Goal: Task Accomplishment & Management: Complete application form

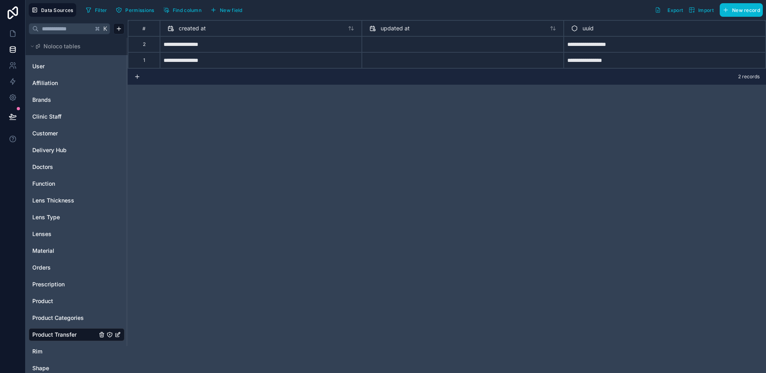
click at [632, 210] on div "**********" at bounding box center [447, 196] width 639 height 353
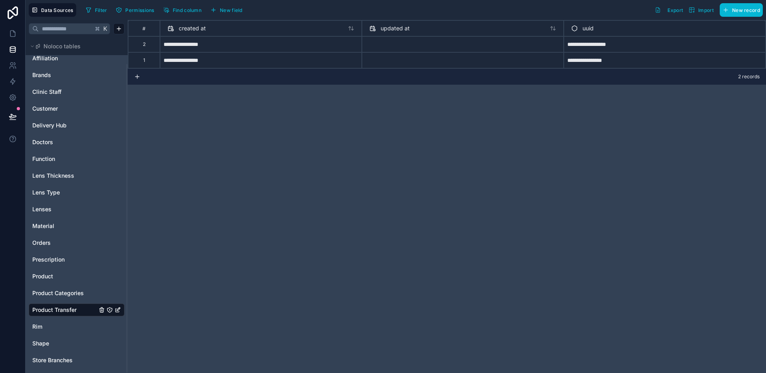
scroll to position [29, 0]
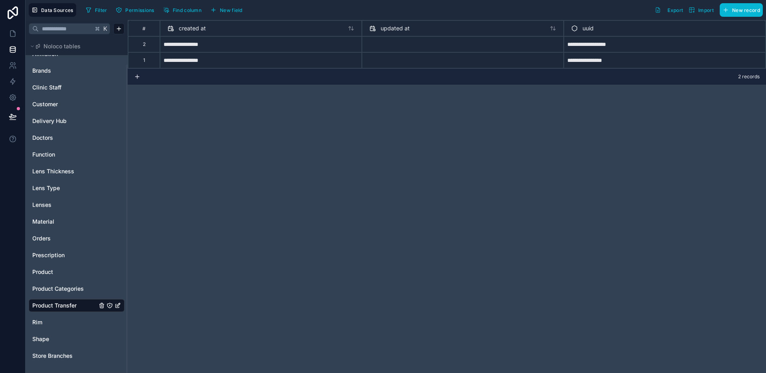
click at [209, 151] on div "**********" at bounding box center [447, 196] width 639 height 353
click at [250, 176] on div "**********" at bounding box center [447, 196] width 639 height 353
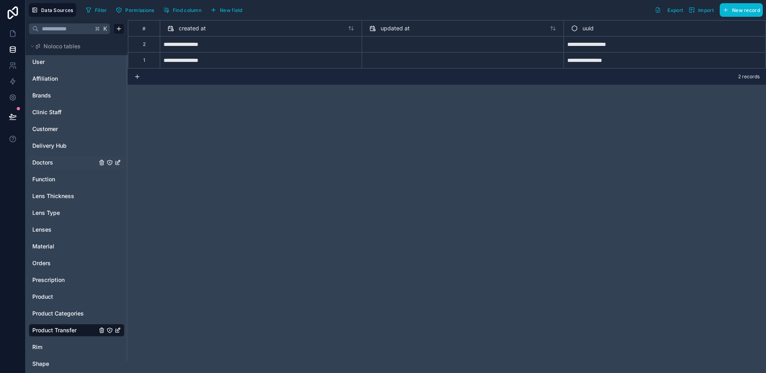
scroll to position [0, 0]
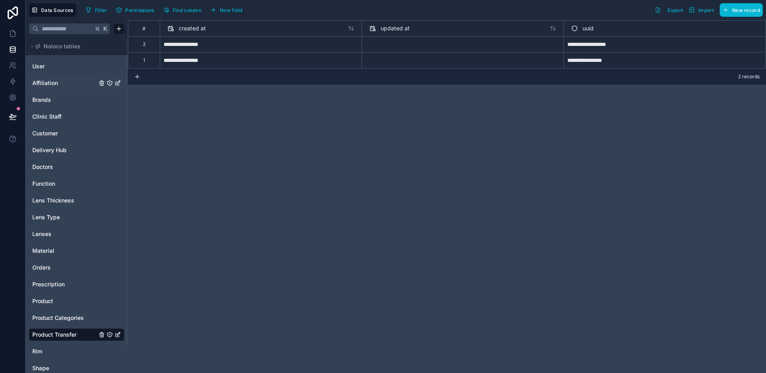
click at [47, 81] on span "Affiliation" at bounding box center [45, 83] width 26 height 8
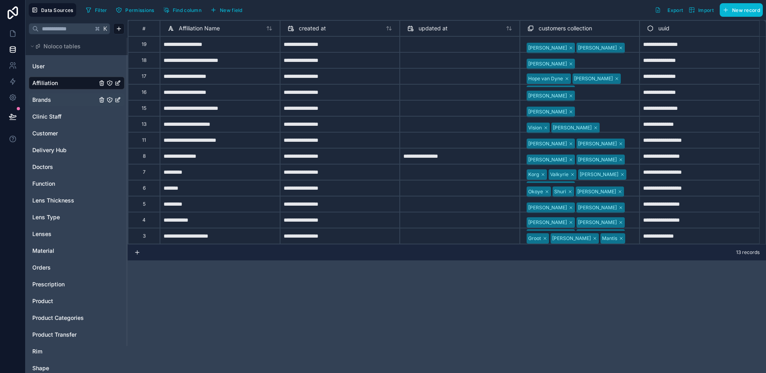
click at [50, 103] on span "Brands" at bounding box center [41, 100] width 19 height 8
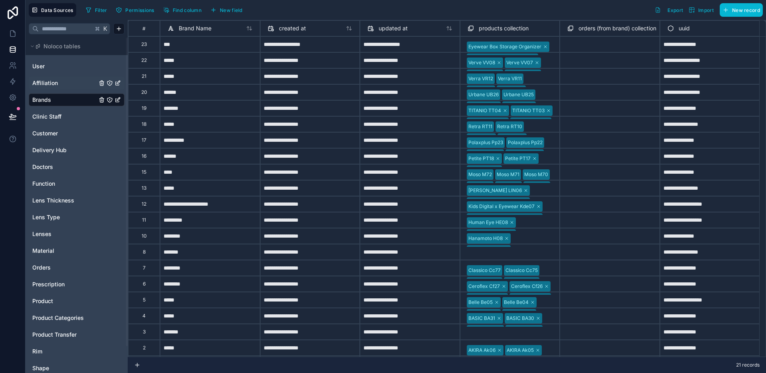
click at [54, 87] on div "Affiliation" at bounding box center [77, 83] width 96 height 13
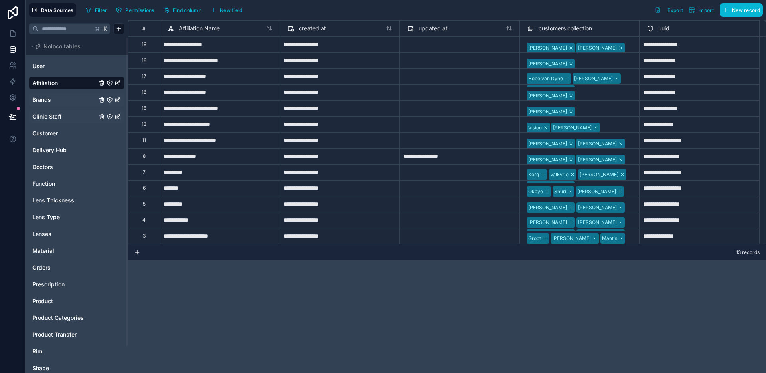
click at [55, 117] on span "Clinic Staff" at bounding box center [46, 117] width 29 height 8
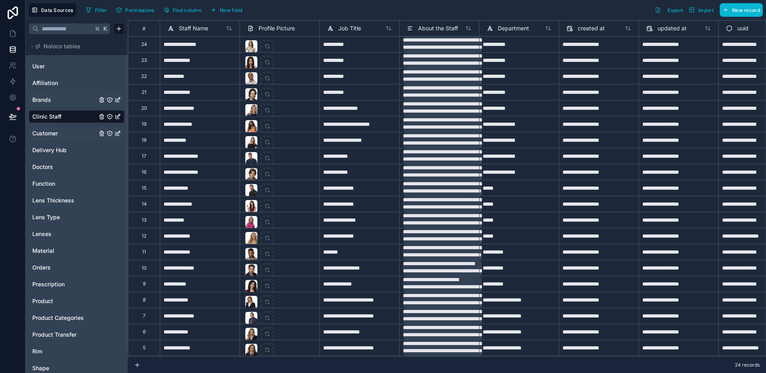
click at [54, 131] on span "Customer" at bounding box center [45, 133] width 26 height 8
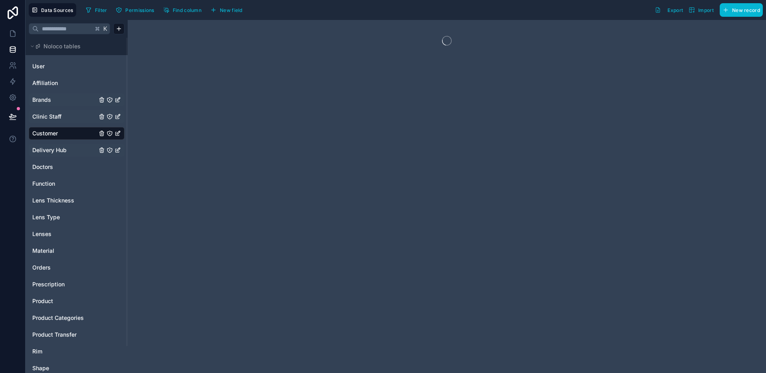
click at [63, 147] on span "Delivery Hub" at bounding box center [49, 150] width 34 height 8
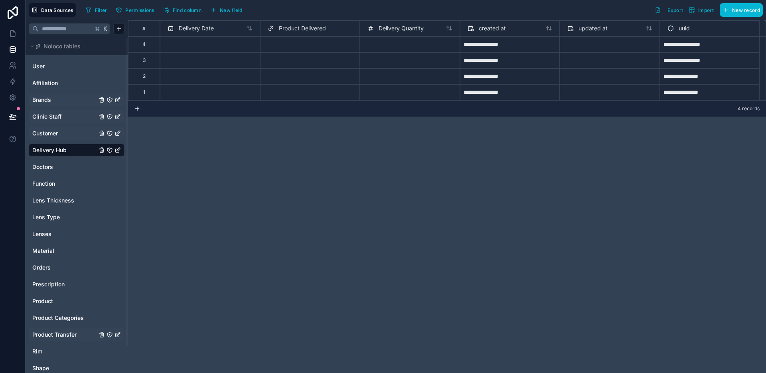
click at [67, 335] on span "Product Transfer" at bounding box center [54, 335] width 44 height 8
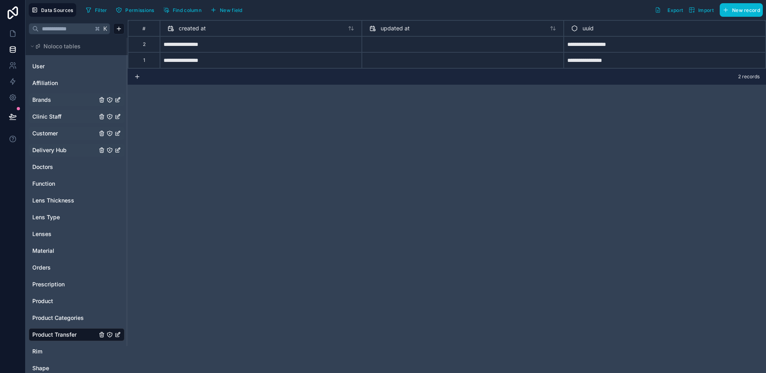
click at [57, 154] on div "Delivery Hub" at bounding box center [77, 150] width 96 height 13
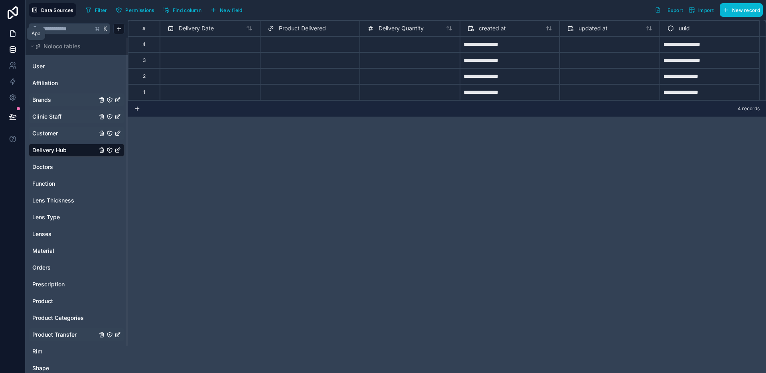
click at [13, 36] on icon at bounding box center [13, 34] width 8 height 8
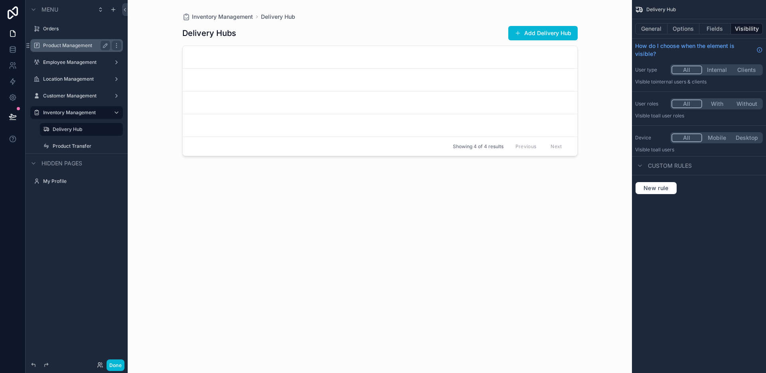
click at [63, 43] on label "Product Management" at bounding box center [75, 45] width 64 height 6
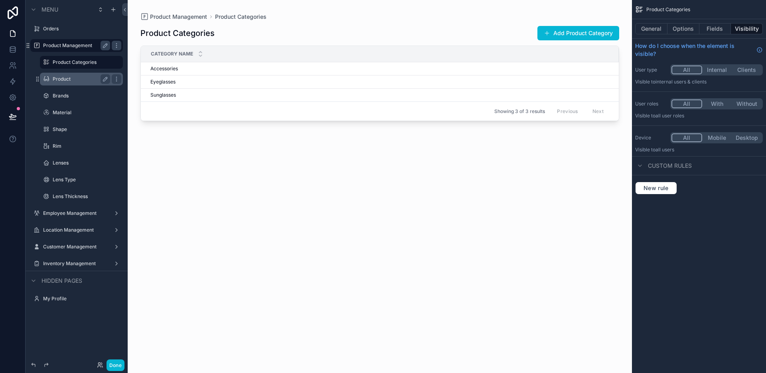
click at [75, 81] on label "Product" at bounding box center [80, 79] width 54 height 6
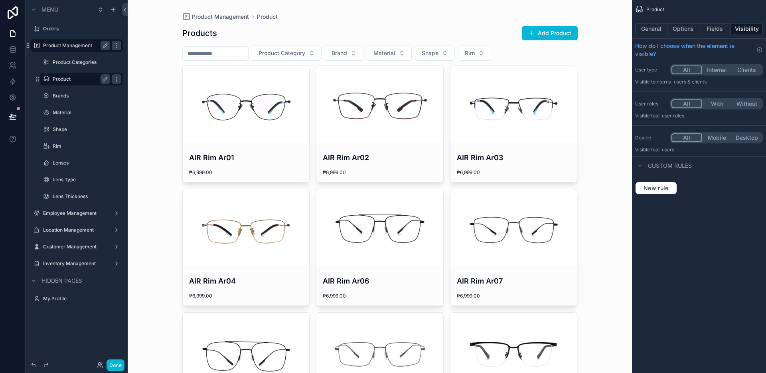
click at [262, 107] on div "scrollable content" at bounding box center [246, 104] width 127 height 10
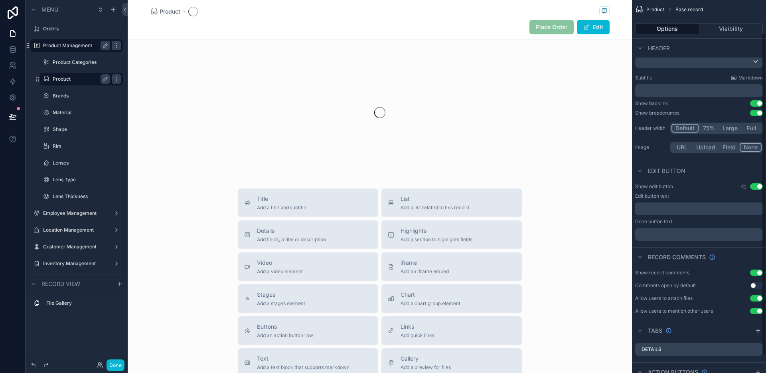
scroll to position [59, 0]
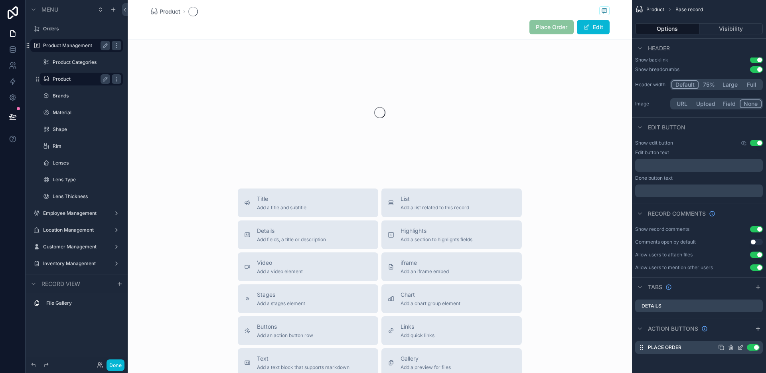
click at [739, 349] on icon "scrollable content" at bounding box center [741, 347] width 6 height 6
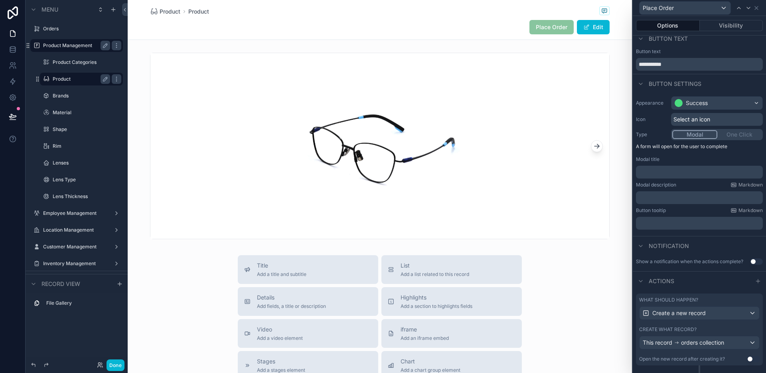
scroll to position [23, 0]
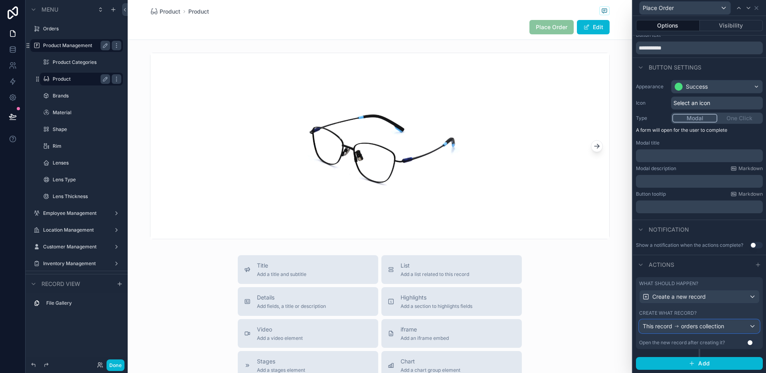
click at [731, 327] on div "This record orders collection" at bounding box center [700, 326] width 120 height 13
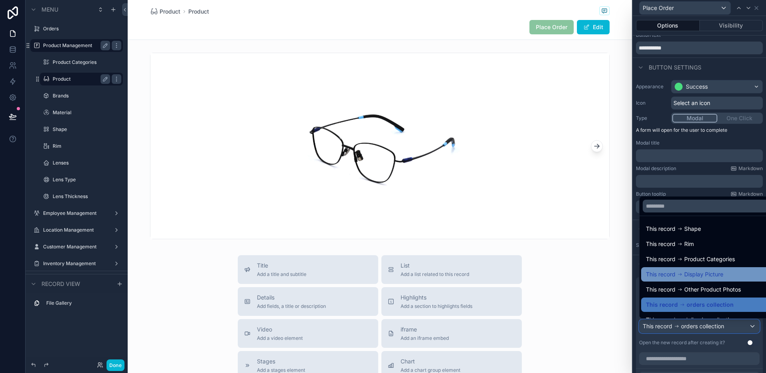
scroll to position [42, 0]
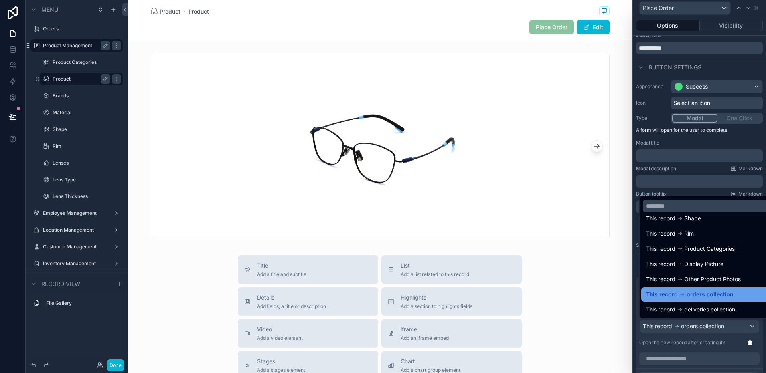
click at [715, 296] on span "orders collection" at bounding box center [710, 294] width 47 height 10
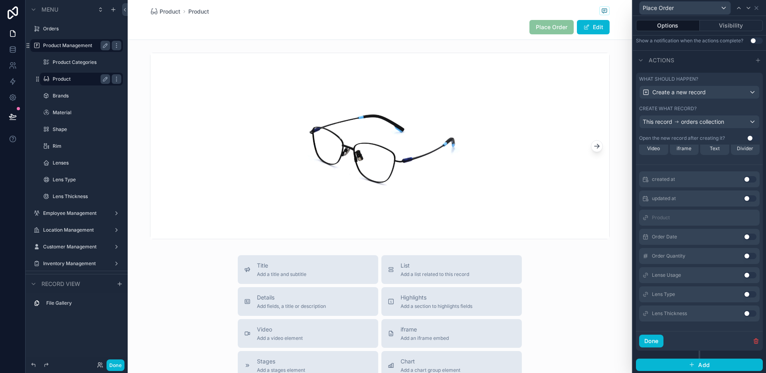
scroll to position [228, 0]
click at [12, 50] on icon at bounding box center [12, 49] width 5 height 3
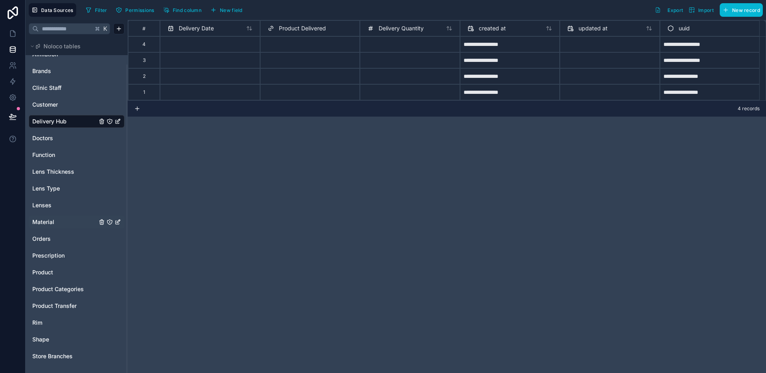
scroll to position [29, 0]
click at [47, 227] on div "Material" at bounding box center [77, 221] width 96 height 13
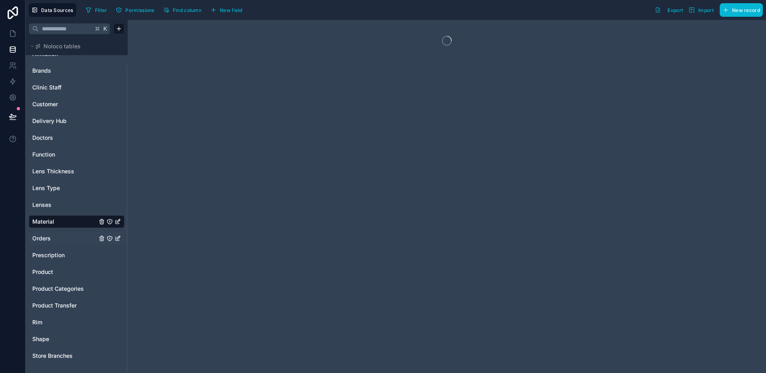
click at [47, 234] on div "Orders" at bounding box center [77, 238] width 96 height 13
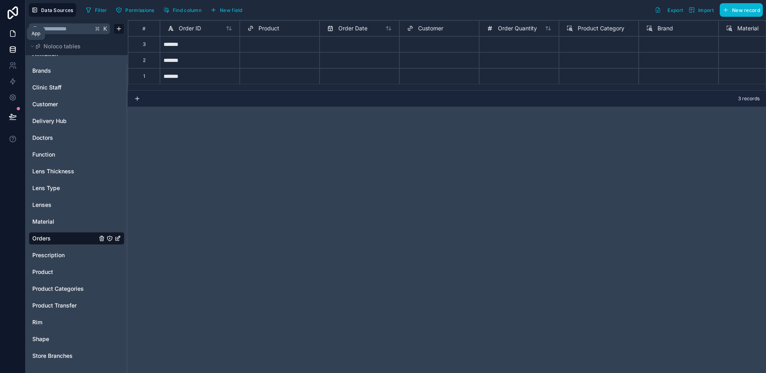
click at [11, 33] on icon at bounding box center [13, 34] width 8 height 8
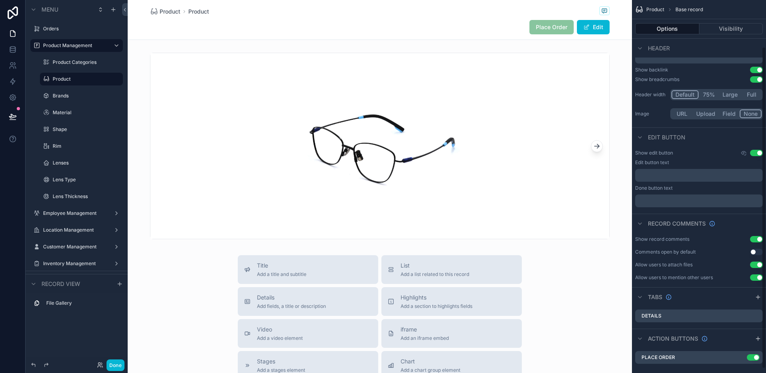
scroll to position [59, 0]
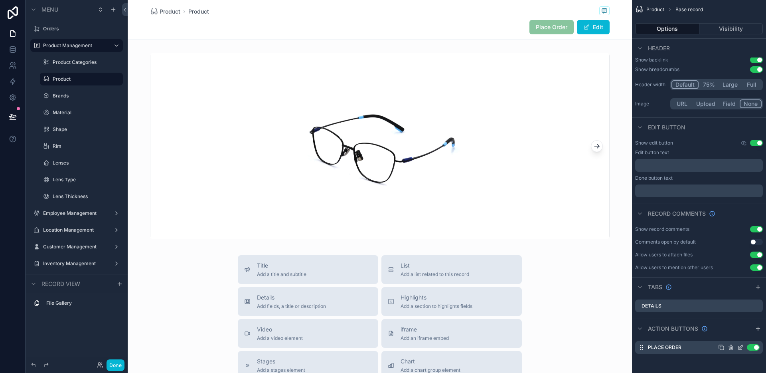
click at [739, 346] on icon "scrollable content" at bounding box center [741, 348] width 4 height 4
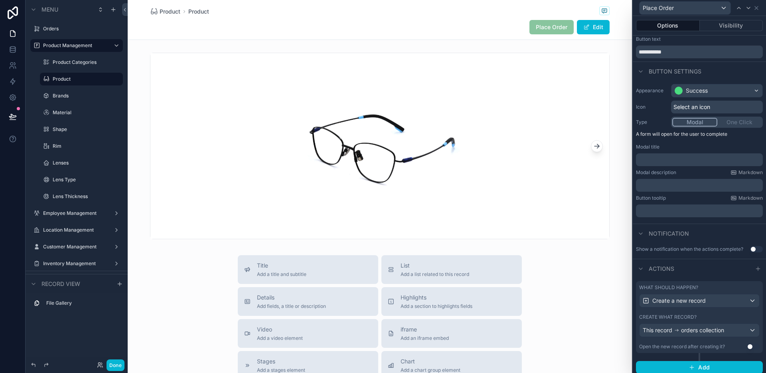
scroll to position [23, 0]
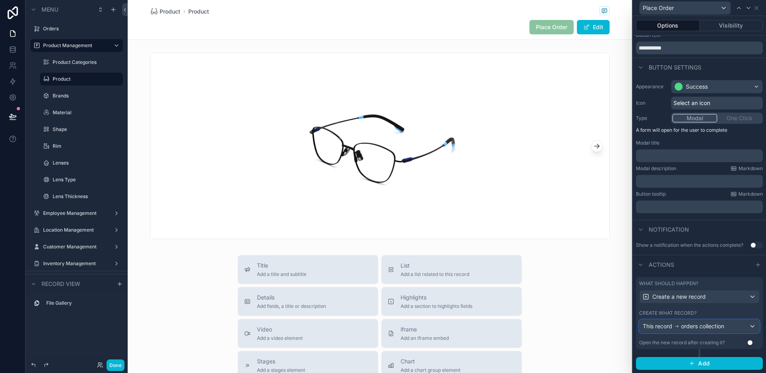
click at [715, 326] on span "orders collection" at bounding box center [702, 326] width 43 height 8
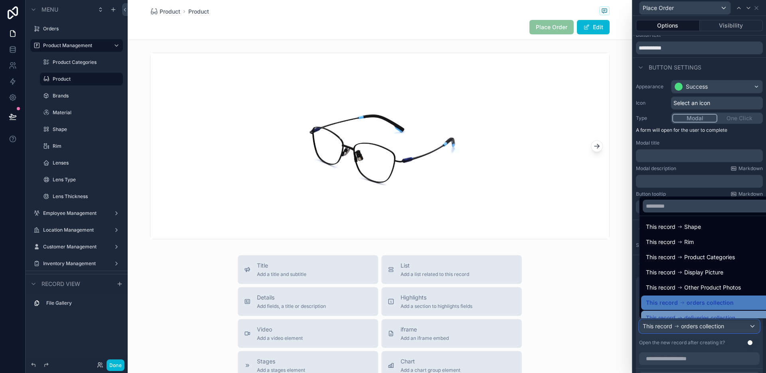
scroll to position [42, 0]
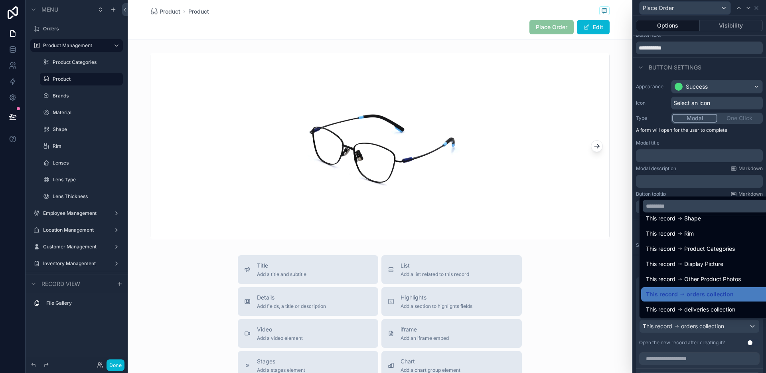
click at [715, 324] on div at bounding box center [699, 186] width 133 height 373
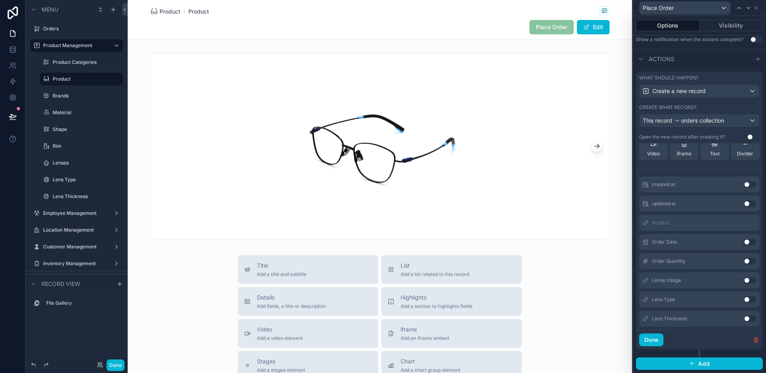
scroll to position [84, 0]
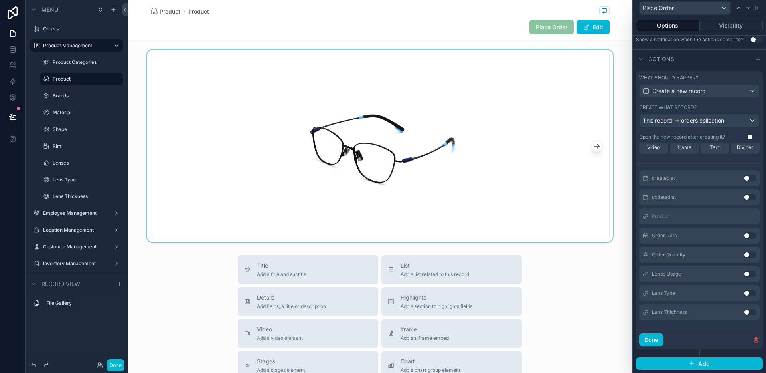
click at [598, 147] on icon "scrollable content" at bounding box center [599, 147] width 2 height 2
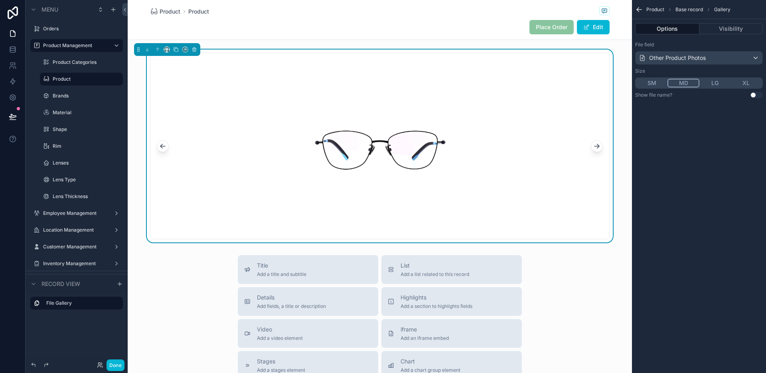
scroll to position [0, 0]
click at [598, 147] on icon "scrollable content" at bounding box center [599, 147] width 2 height 2
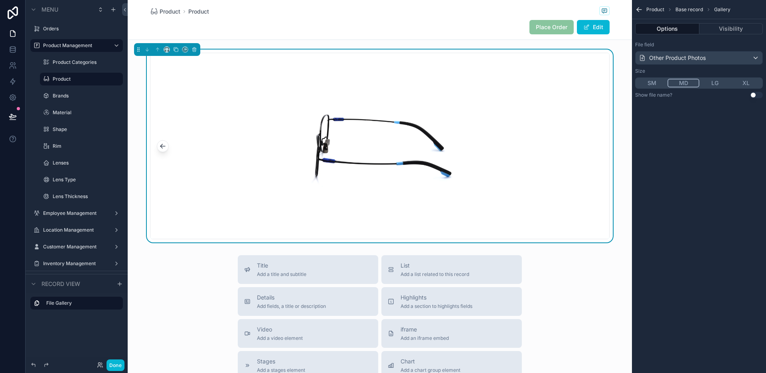
click at [166, 145] on div "scrollable content" at bounding box center [380, 146] width 459 height 186
click at [159, 145] on icon "scrollable content" at bounding box center [163, 146] width 8 height 8
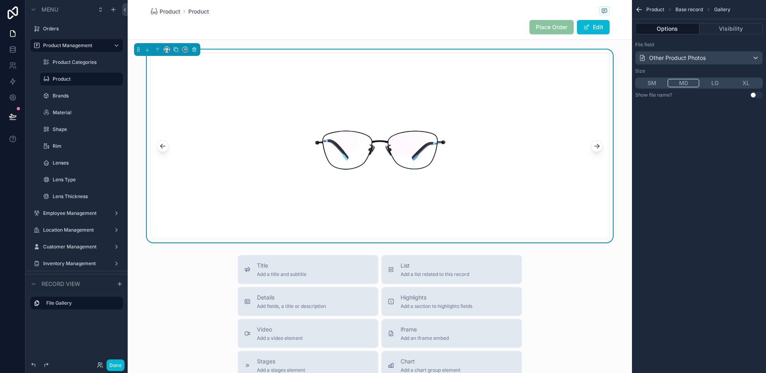
click at [159, 145] on icon "scrollable content" at bounding box center [163, 146] width 8 height 8
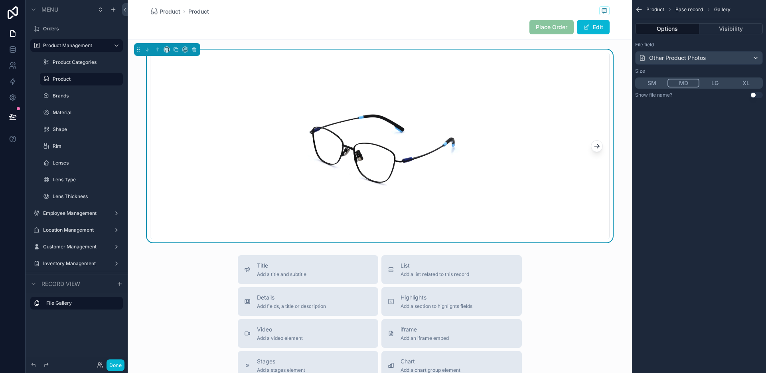
click at [159, 145] on div "scrollable content" at bounding box center [380, 146] width 459 height 186
click at [9, 50] on icon at bounding box center [13, 50] width 8 height 8
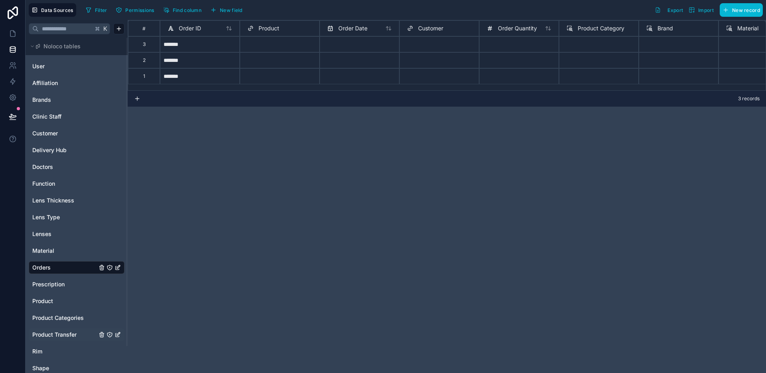
click at [70, 332] on span "Product Transfer" at bounding box center [54, 335] width 44 height 8
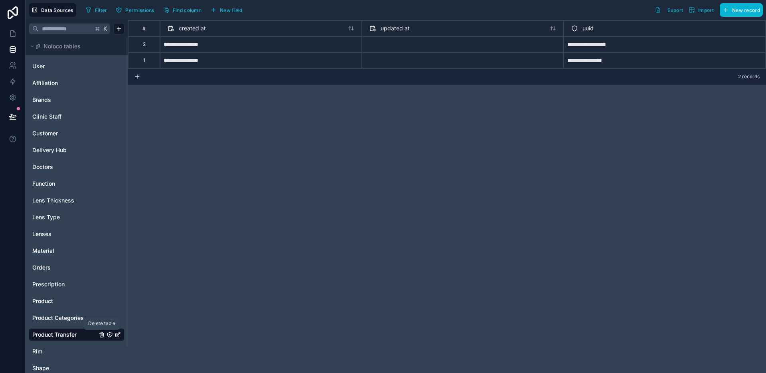
click at [101, 333] on icon "Product Transfer" at bounding box center [102, 332] width 2 height 1
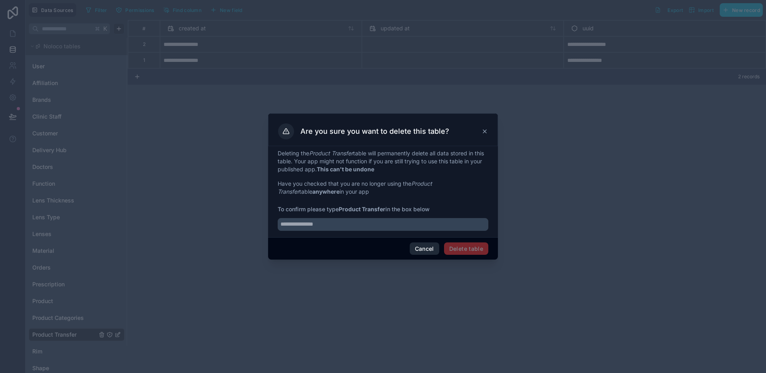
click at [424, 248] on button "Cancel" at bounding box center [425, 248] width 30 height 13
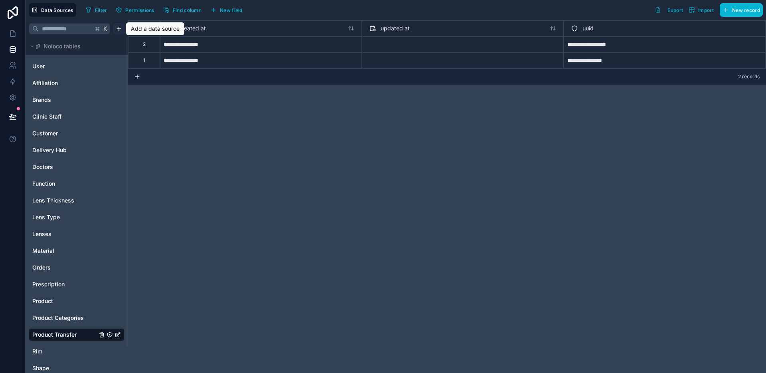
click at [123, 32] on html "**********" at bounding box center [383, 186] width 766 height 373
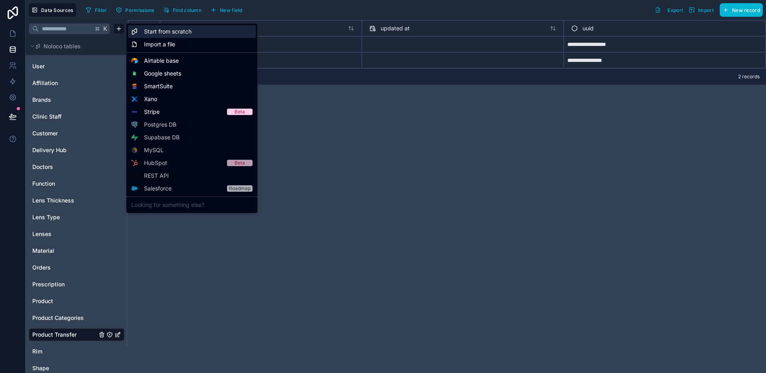
click at [178, 35] on span "Start from scratch" at bounding box center [168, 32] width 48 height 8
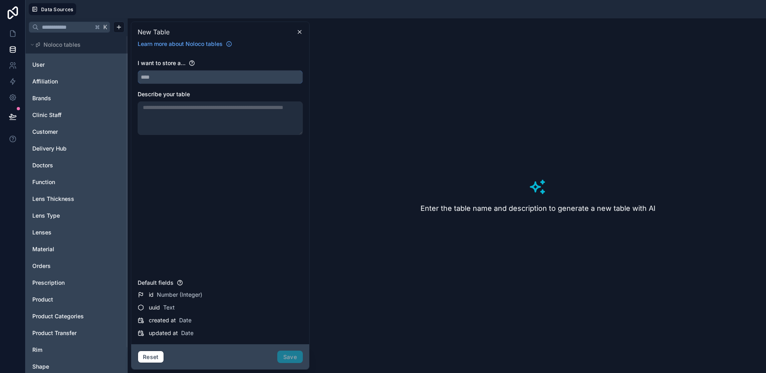
click at [184, 82] on input "text" at bounding box center [220, 77] width 164 height 13
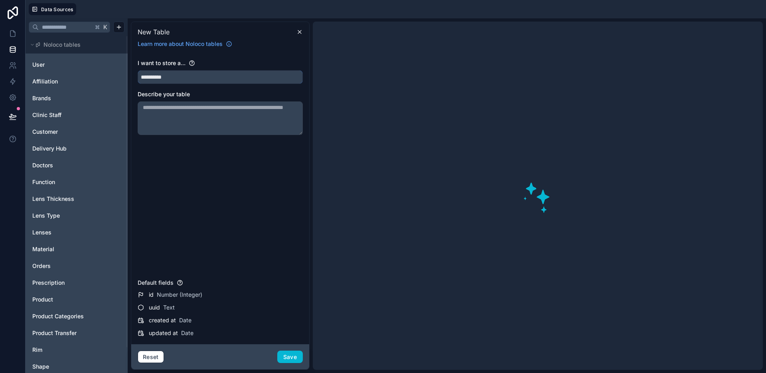
click at [138, 70] on button "*********" at bounding box center [220, 77] width 165 height 14
type input "*********"
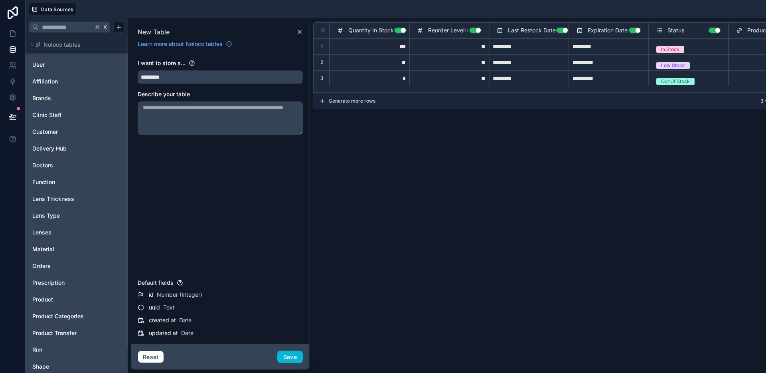
type input "***"
type input "**"
type input "***"
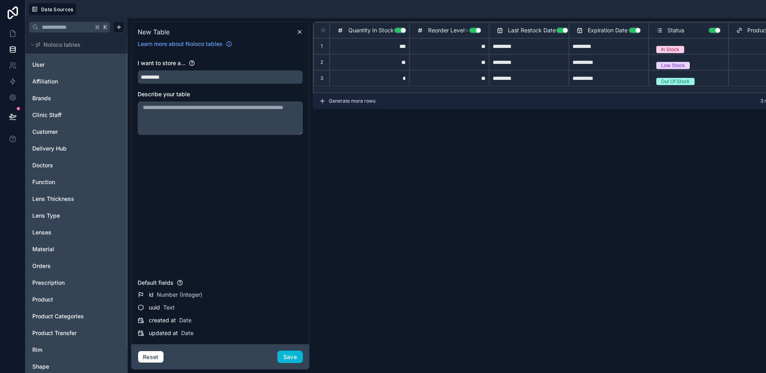
type input "**"
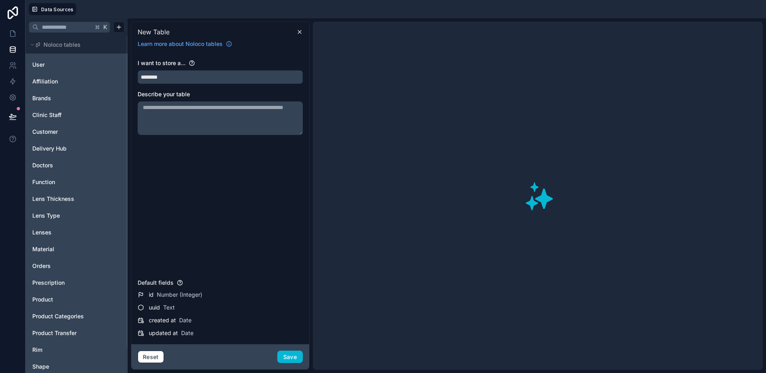
click at [138, 70] on button "*******" at bounding box center [220, 77] width 165 height 14
type input "**********"
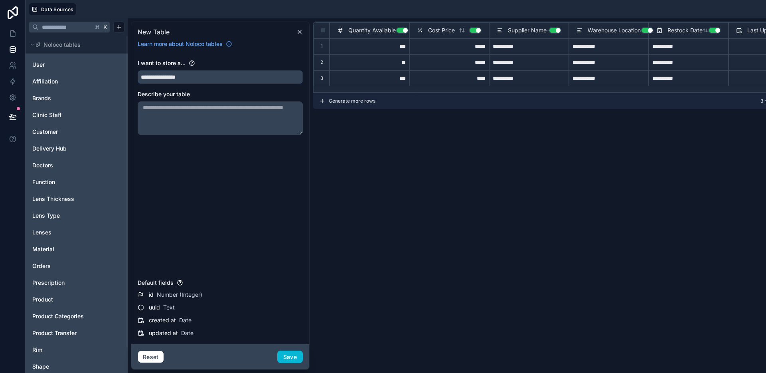
type input "**********"
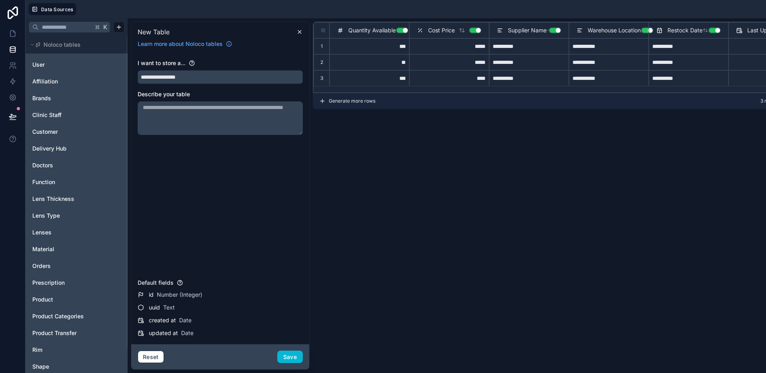
type input "**********"
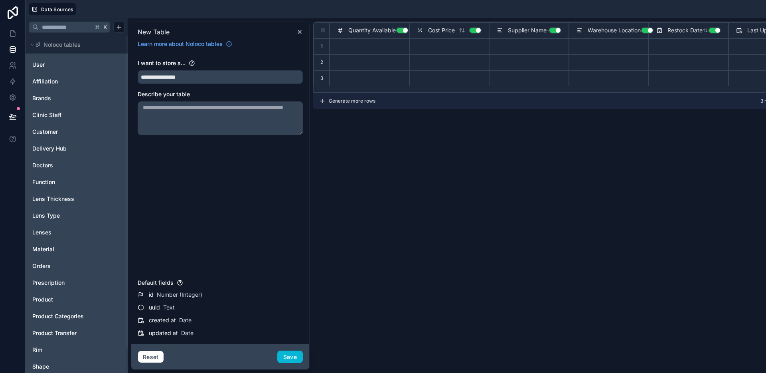
click at [397, 29] on button "Use setting" at bounding box center [402, 30] width 13 height 6
click at [477, 30] on button "Use setting" at bounding box center [475, 30] width 13 height 6
click at [552, 30] on button "Use setting" at bounding box center [555, 30] width 13 height 6
click at [644, 31] on button "Use setting" at bounding box center [647, 30] width 13 height 6
click at [716, 32] on button "Use setting" at bounding box center [715, 30] width 13 height 6
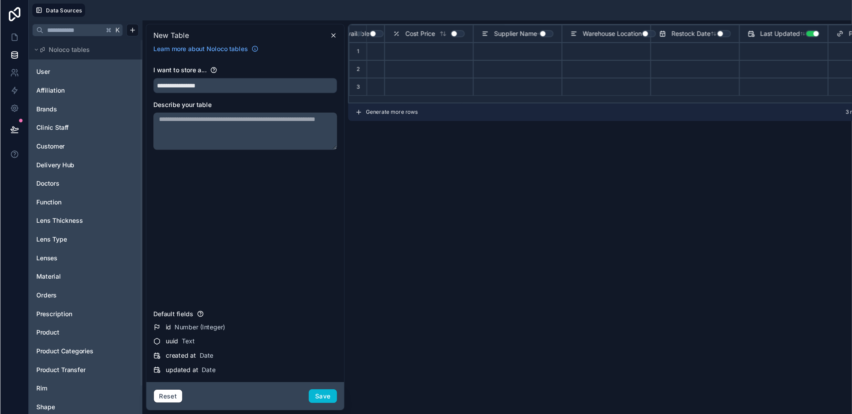
scroll to position [0, 101]
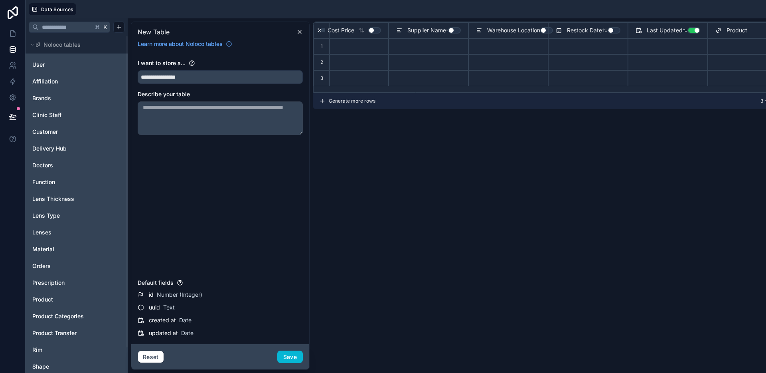
click at [694, 32] on button "Use setting" at bounding box center [694, 30] width 13 height 6
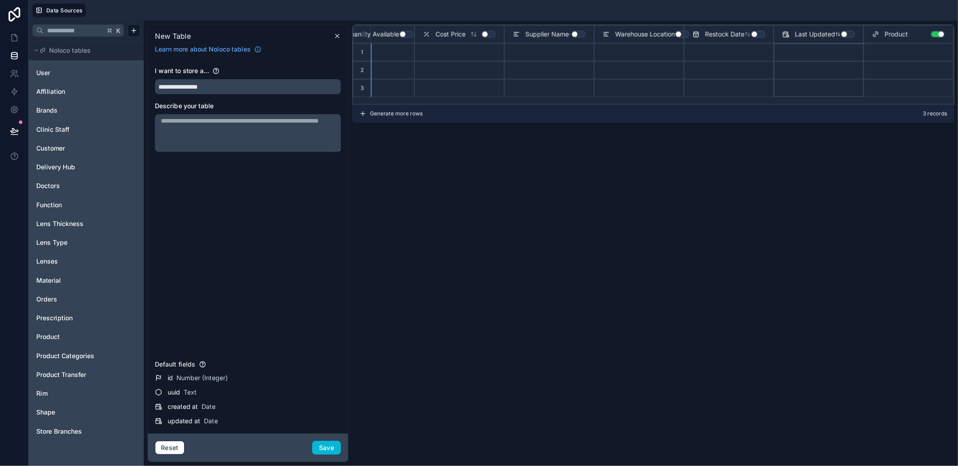
scroll to position [0, 0]
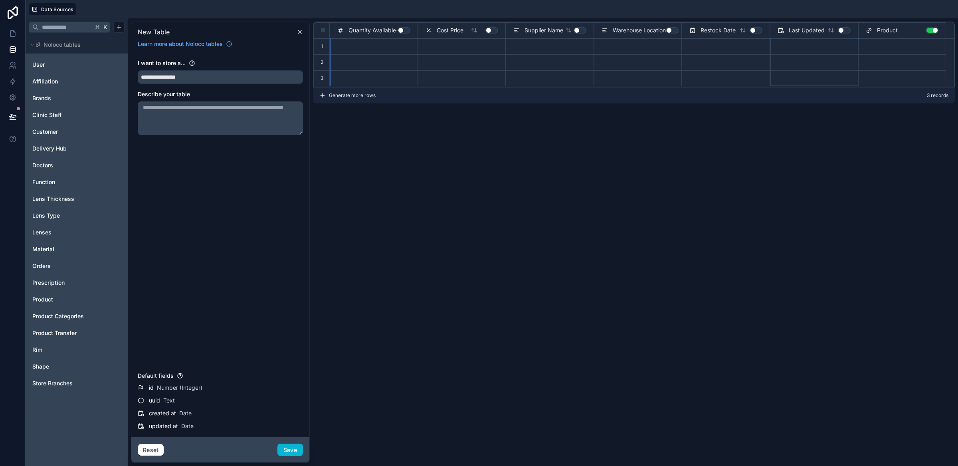
click at [766, 32] on button "Use setting" at bounding box center [932, 30] width 13 height 6
click at [247, 79] on input "**********" at bounding box center [220, 77] width 164 height 13
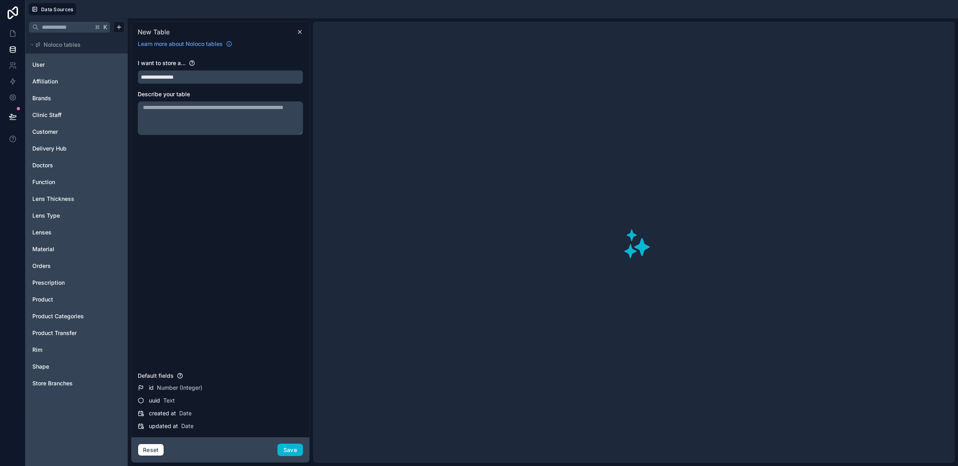
type input "**********"
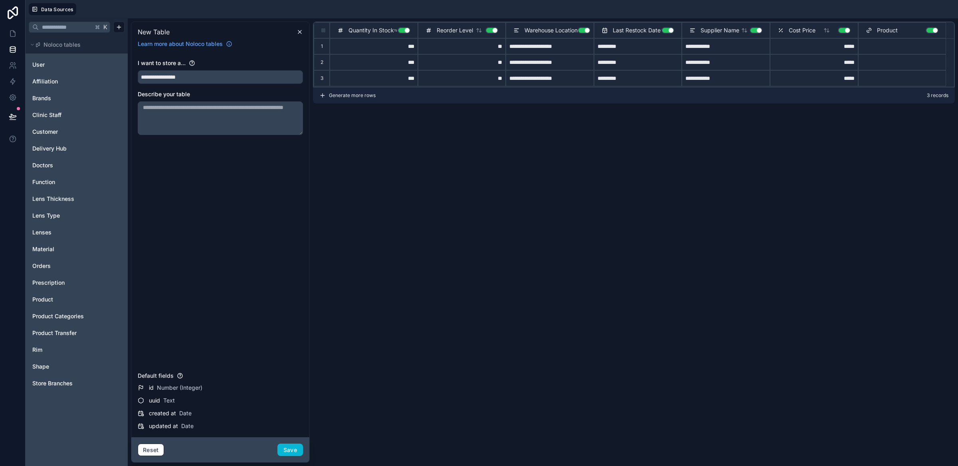
click at [406, 32] on button "Use setting" at bounding box center [404, 30] width 13 height 6
click at [493, 30] on button "Use setting" at bounding box center [491, 30] width 13 height 6
click at [582, 28] on button "Use setting" at bounding box center [584, 30] width 13 height 6
click at [669, 32] on button "Use setting" at bounding box center [667, 30] width 13 height 6
click at [750, 32] on button "Use setting" at bounding box center [756, 30] width 13 height 6
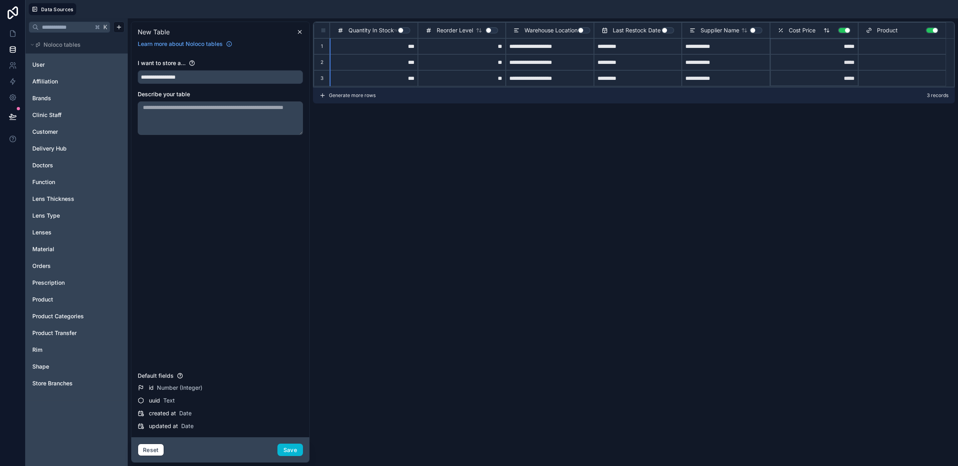
click at [766, 32] on button "Use setting" at bounding box center [844, 30] width 13 height 6
click at [766, 31] on button "Use setting" at bounding box center [932, 30] width 13 height 6
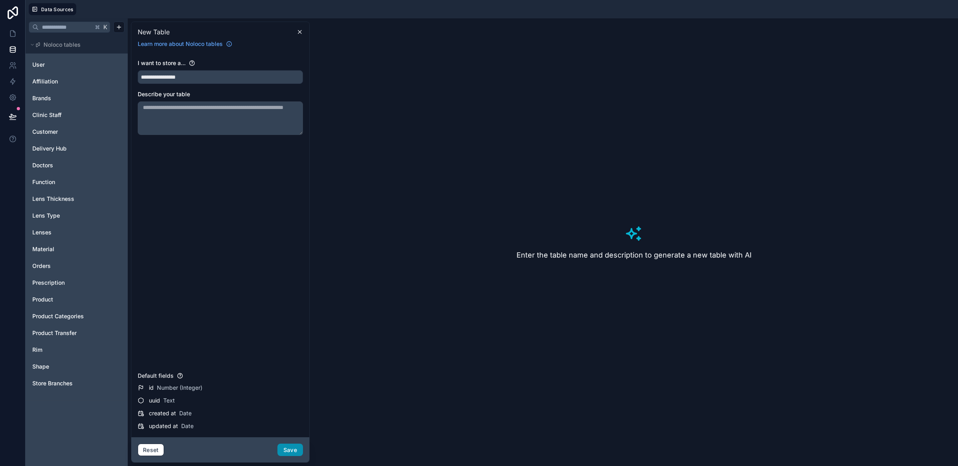
click at [300, 372] on button "Save" at bounding box center [290, 450] width 26 height 13
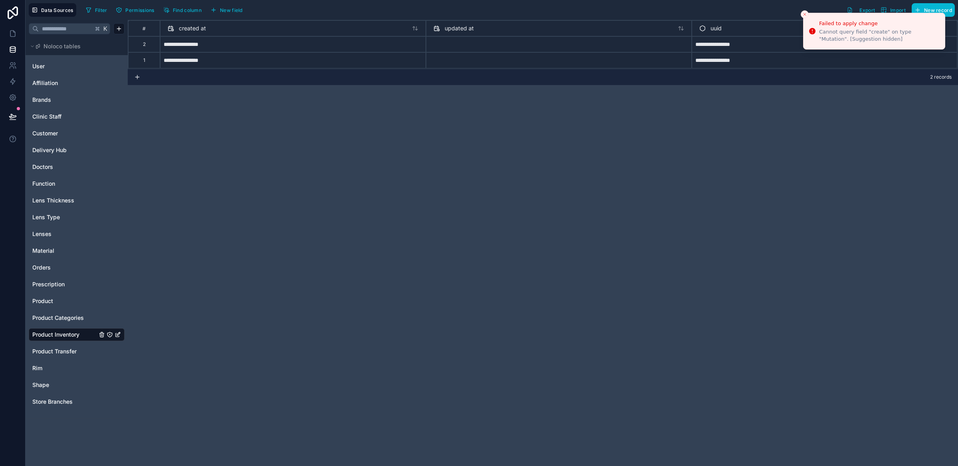
click at [766, 13] on icon "Close toast" at bounding box center [804, 14] width 5 height 5
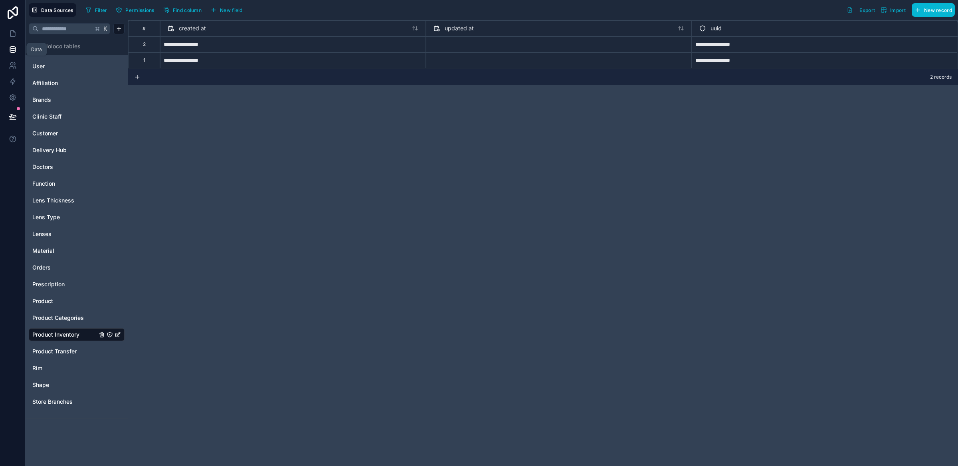
click at [6, 49] on link at bounding box center [12, 50] width 25 height 16
click at [11, 39] on link at bounding box center [12, 34] width 25 height 16
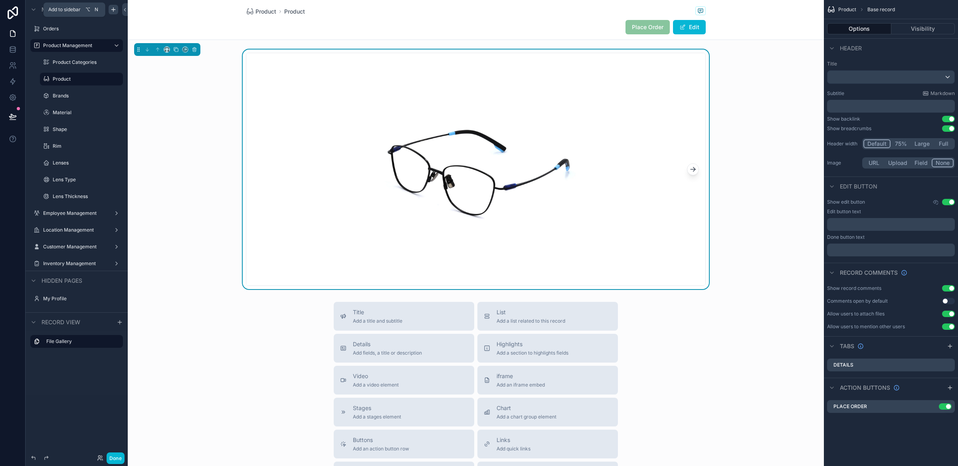
click at [113, 11] on icon "scrollable content" at bounding box center [113, 9] width 6 height 6
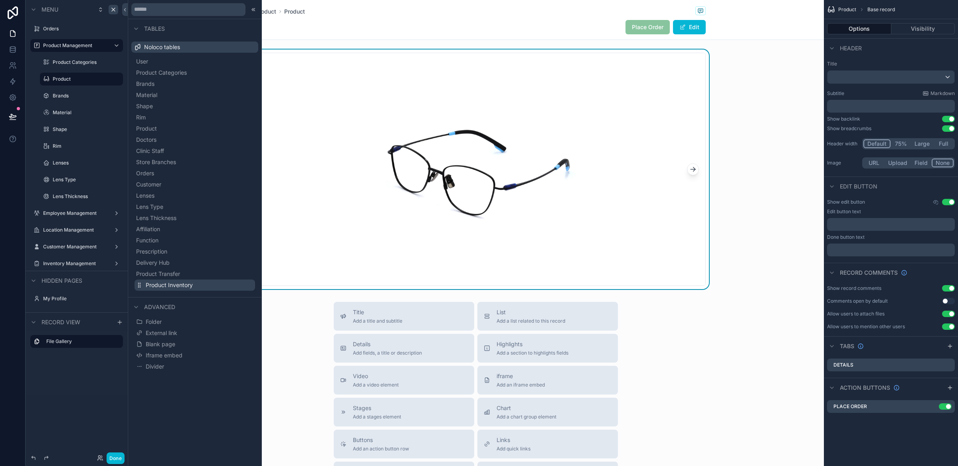
click at [199, 287] on button "Product Inventory" at bounding box center [195, 284] width 121 height 11
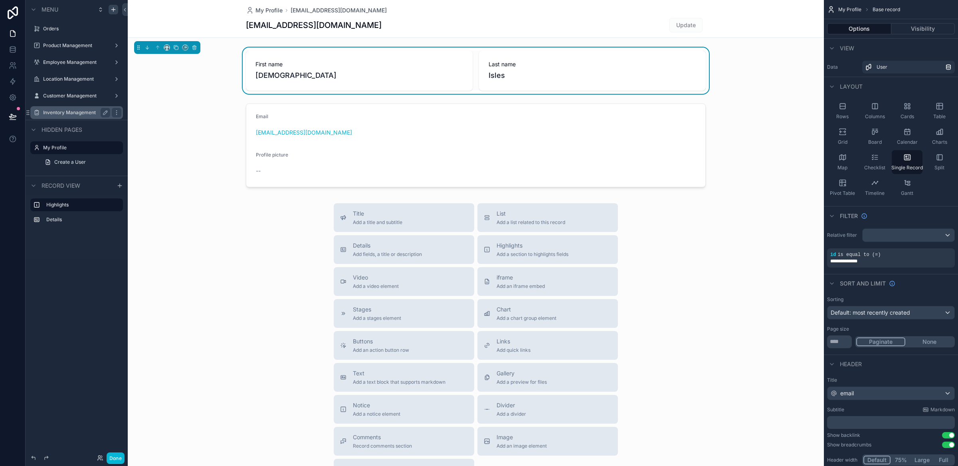
click at [85, 113] on label "Inventory Management" at bounding box center [75, 112] width 64 height 6
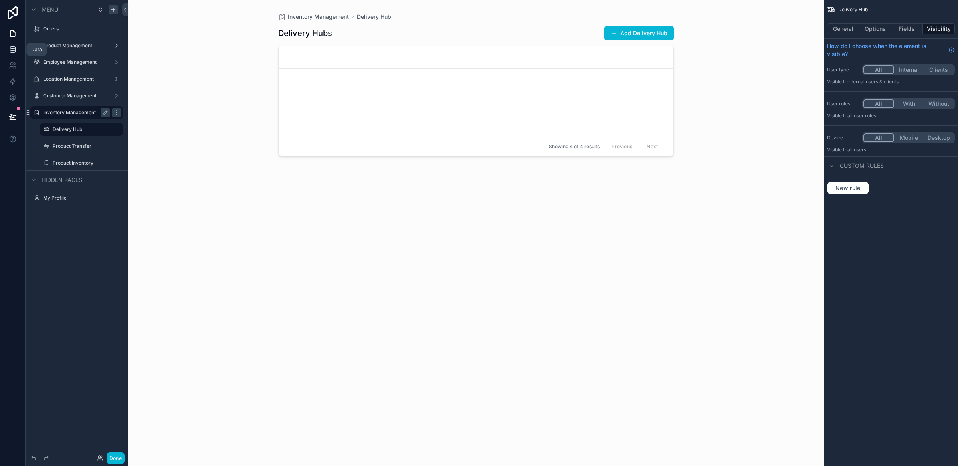
click at [14, 51] on icon at bounding box center [13, 50] width 8 height 8
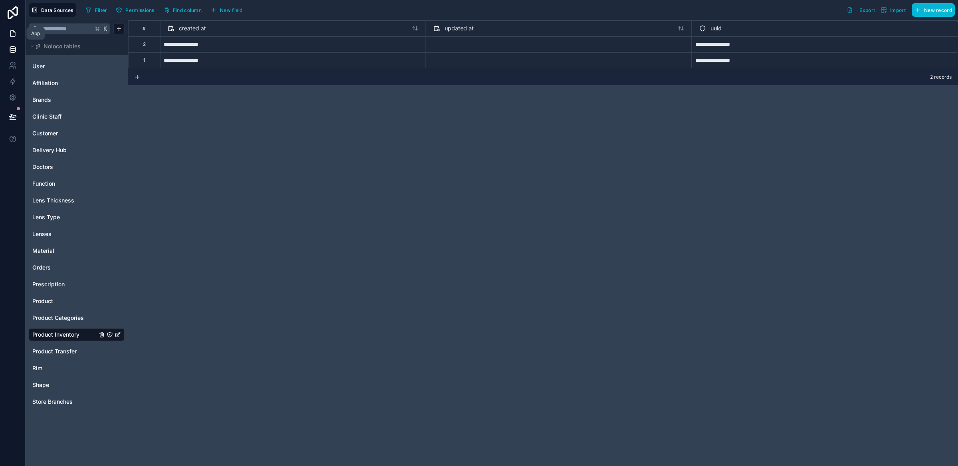
click at [8, 32] on link at bounding box center [12, 34] width 25 height 16
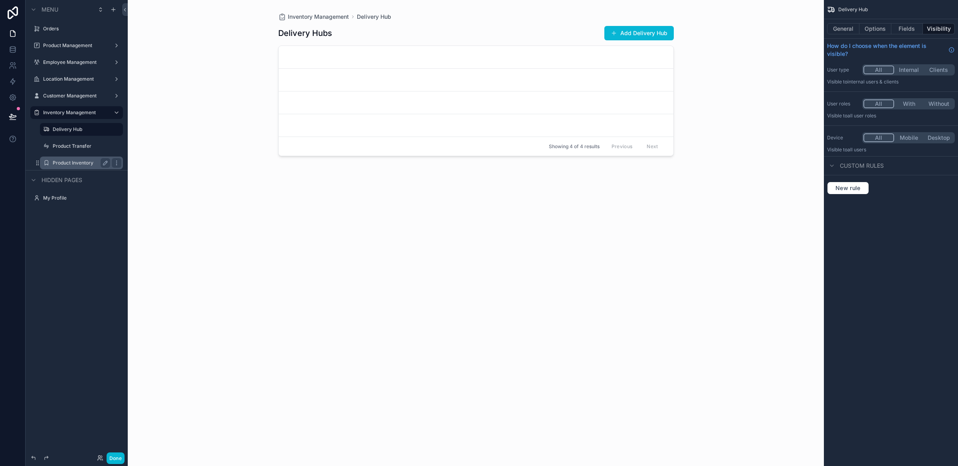
click at [78, 158] on div "Product Inventory" at bounding box center [81, 163] width 57 height 10
click at [64, 166] on div "Product Inventory" at bounding box center [81, 163] width 57 height 10
click at [81, 164] on label "Product Inventory" at bounding box center [80, 163] width 54 height 6
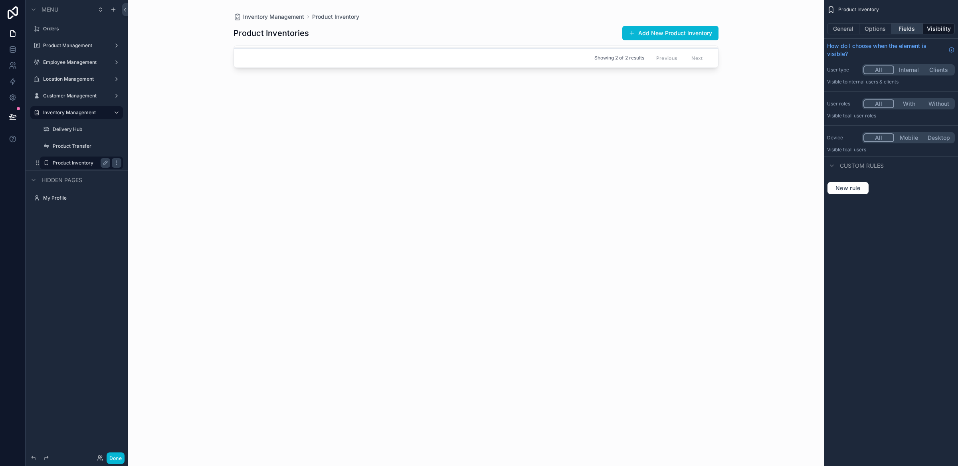
click at [766, 27] on button "Fields" at bounding box center [907, 28] width 32 height 11
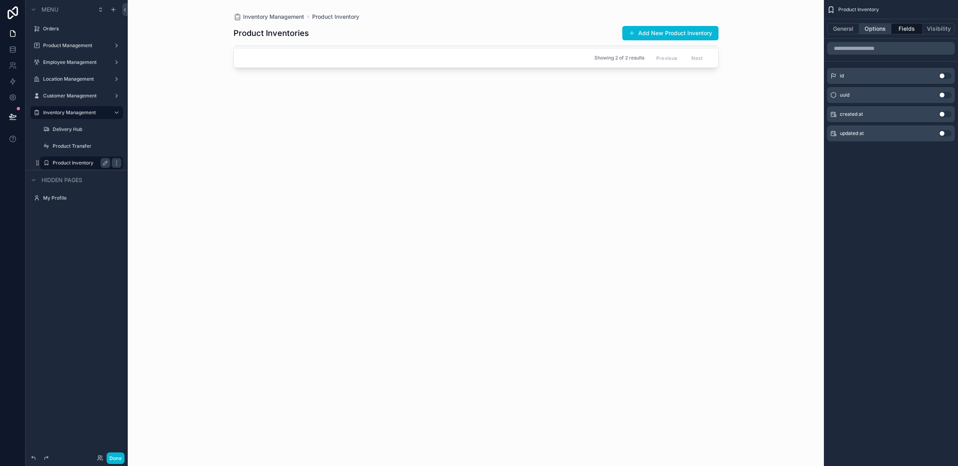
click at [766, 27] on button "Options" at bounding box center [875, 28] width 32 height 11
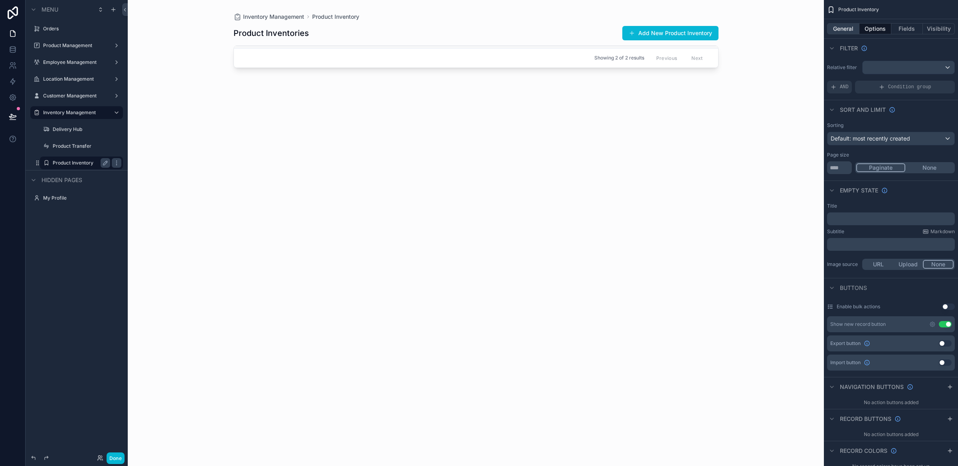
click at [766, 29] on button "General" at bounding box center [843, 28] width 32 height 11
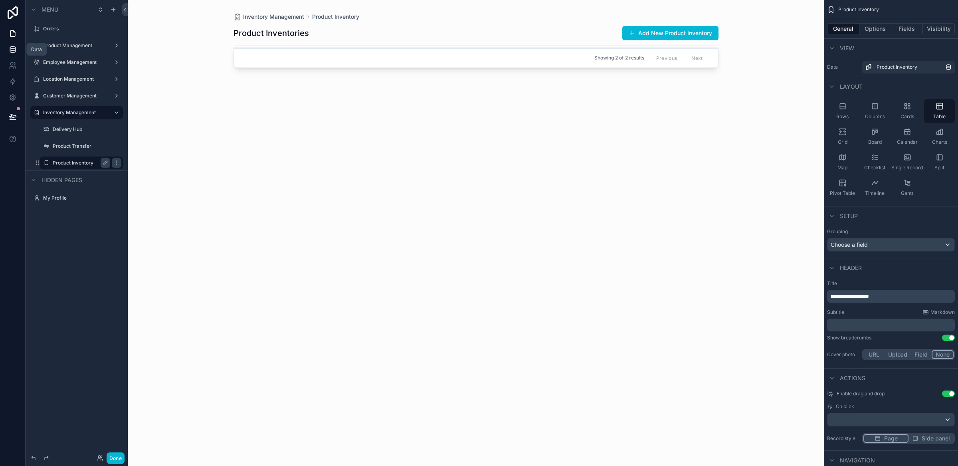
click at [18, 54] on link at bounding box center [12, 50] width 25 height 16
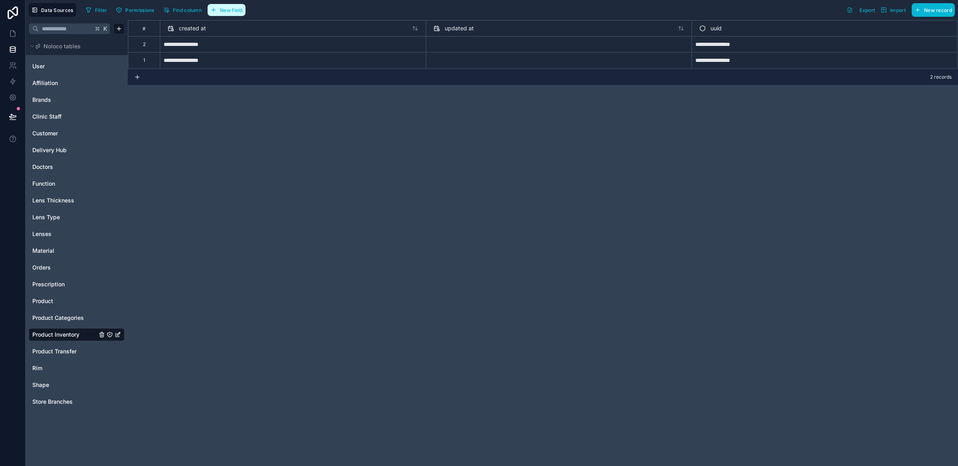
click at [242, 5] on button "New field" at bounding box center [227, 10] width 38 height 12
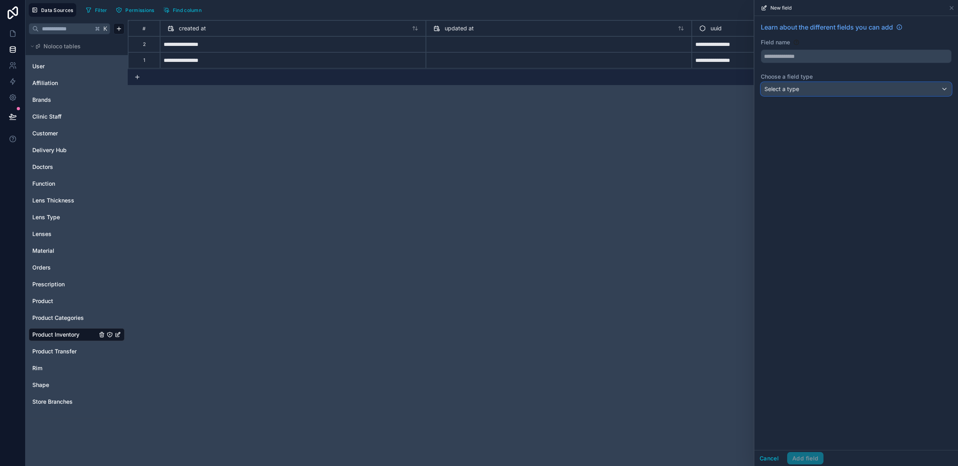
click at [766, 93] on div "Select a type" at bounding box center [856, 89] width 190 height 13
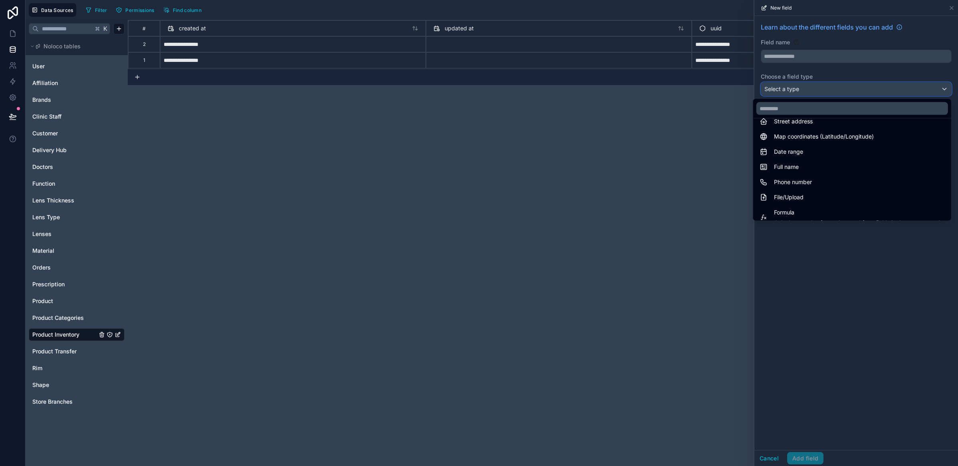
scroll to position [232, 0]
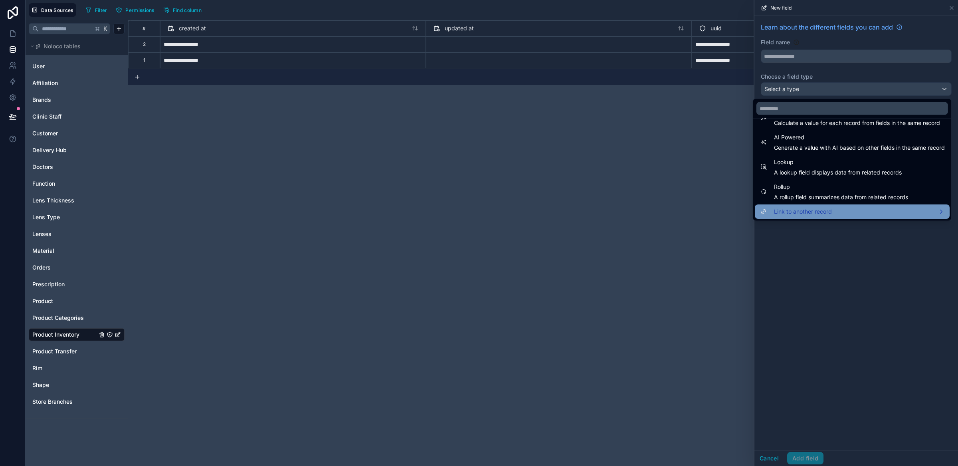
click at [766, 208] on span "Link to another record" at bounding box center [803, 212] width 58 height 10
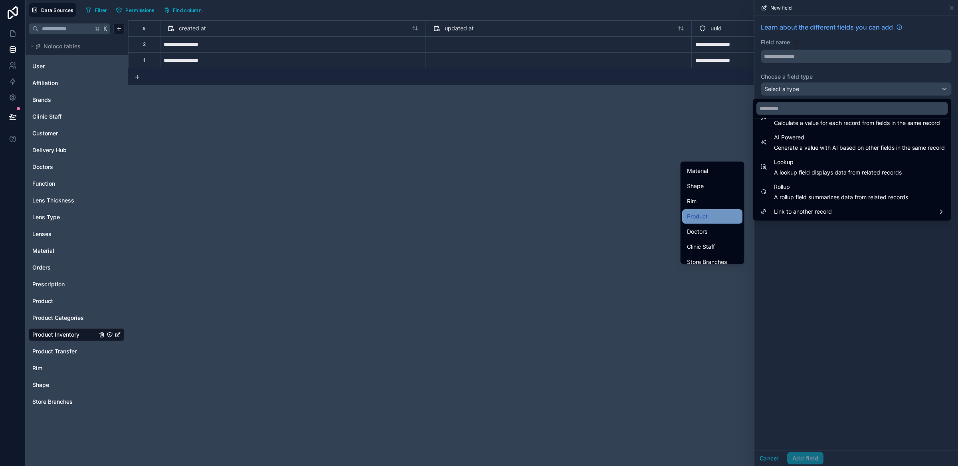
scroll to position [60, 0]
click at [698, 208] on div "Product" at bounding box center [712, 213] width 60 height 14
type input "*******"
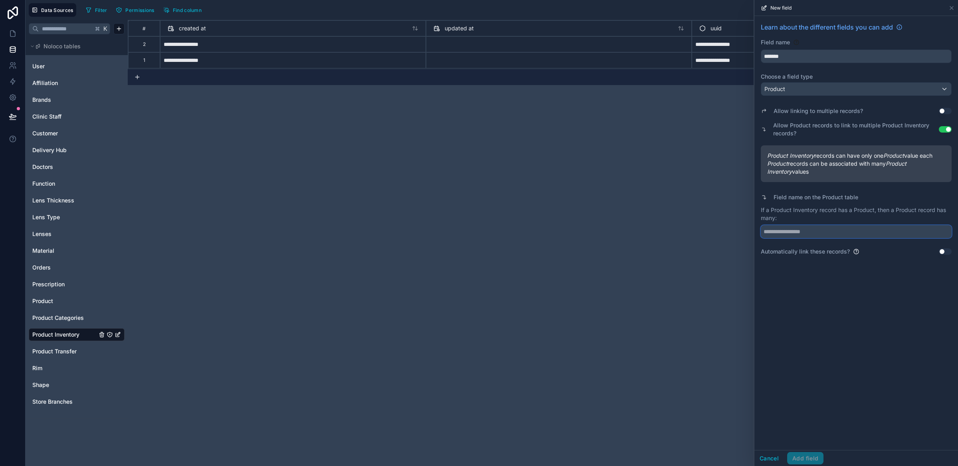
click at [766, 228] on input "text" at bounding box center [856, 231] width 191 height 13
type input "**********"
click at [766, 372] on button "Add field" at bounding box center [805, 458] width 36 height 13
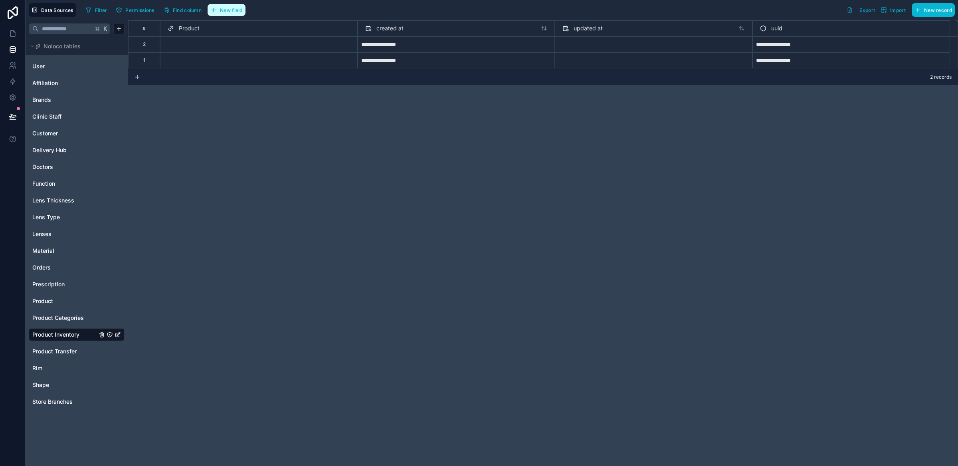
click at [236, 12] on span "New field" at bounding box center [231, 10] width 23 height 6
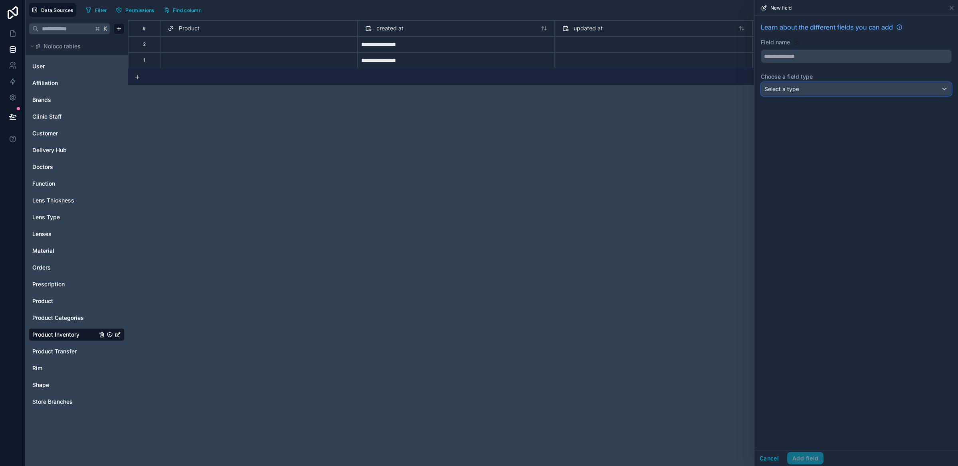
click at [766, 89] on span "Select a type" at bounding box center [781, 88] width 35 height 7
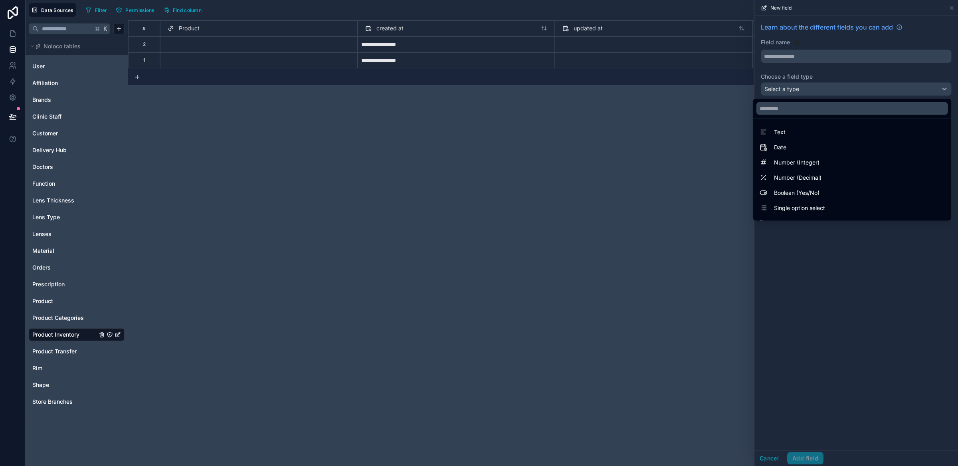
click at [766, 61] on div at bounding box center [857, 233] width 204 height 466
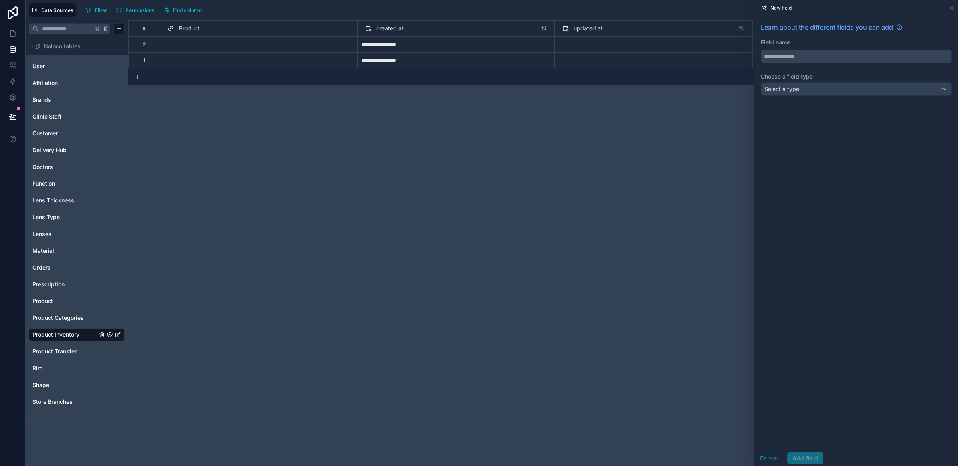
click at [766, 61] on input "text" at bounding box center [856, 56] width 190 height 13
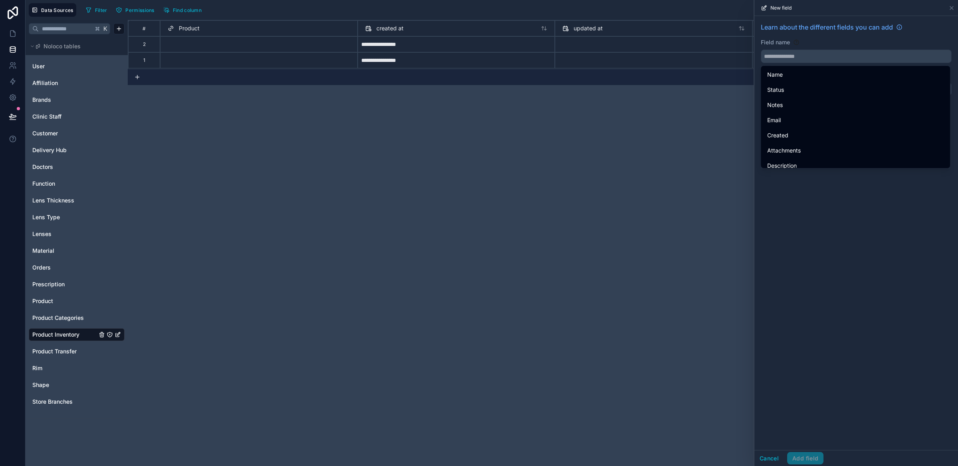
click at [766, 247] on div "Learn about the different fields you can add Field name Choose a field type Sel…" at bounding box center [857, 233] width 204 height 434
click at [766, 227] on div "Learn about the different fields you can add Field name Choose a field type Sel…" at bounding box center [857, 233] width 204 height 434
click at [766, 38] on div "Field name" at bounding box center [856, 42] width 191 height 8
click at [766, 41] on div "Field name" at bounding box center [856, 42] width 191 height 8
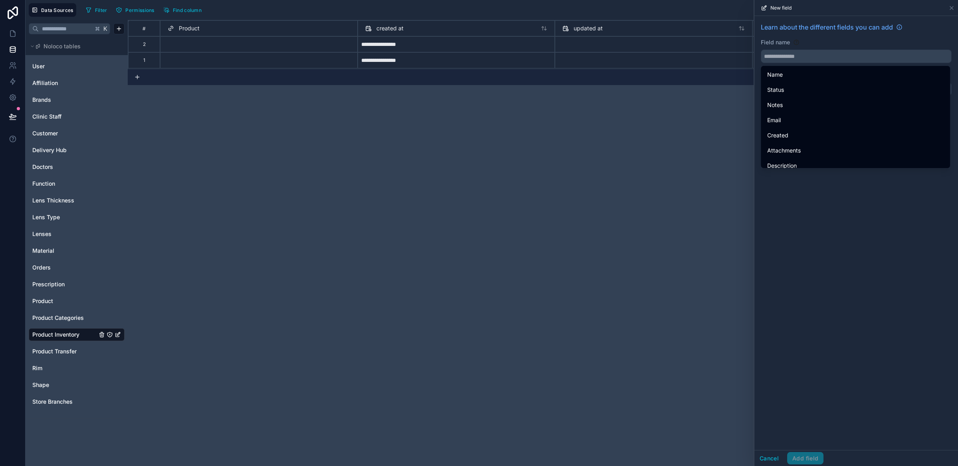
click at [766, 46] on div "Field name" at bounding box center [856, 42] width 191 height 8
click at [766, 216] on div "Learn about the different fields you can add Field name Choose a field type Sel…" at bounding box center [857, 233] width 204 height 434
click at [766, 59] on input "text" at bounding box center [856, 56] width 190 height 13
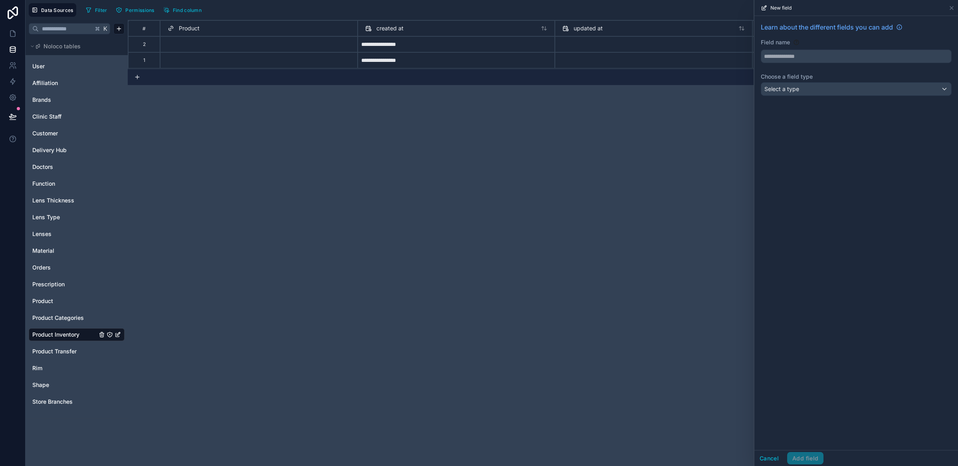
click at [716, 81] on div "2 records" at bounding box center [543, 77] width 830 height 16
click at [766, 87] on span "Select a type" at bounding box center [781, 88] width 35 height 7
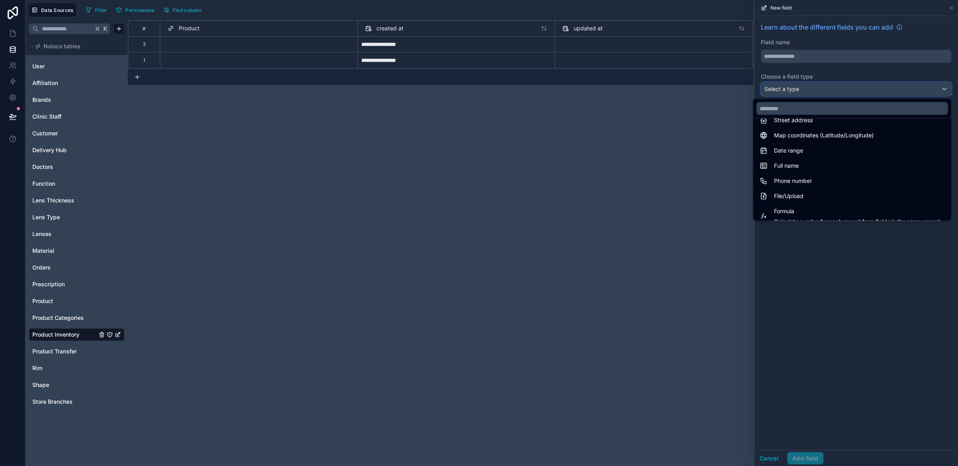
scroll to position [232, 0]
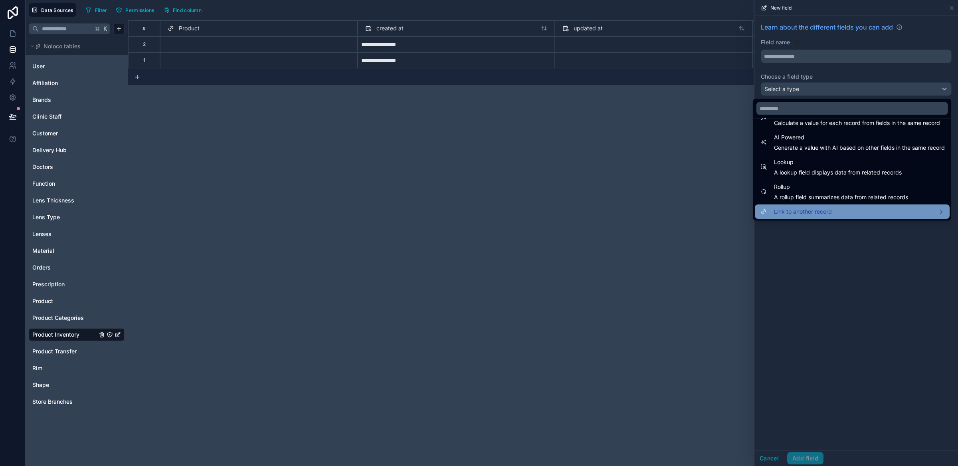
click at [766, 214] on span "Link to another record" at bounding box center [803, 212] width 58 height 10
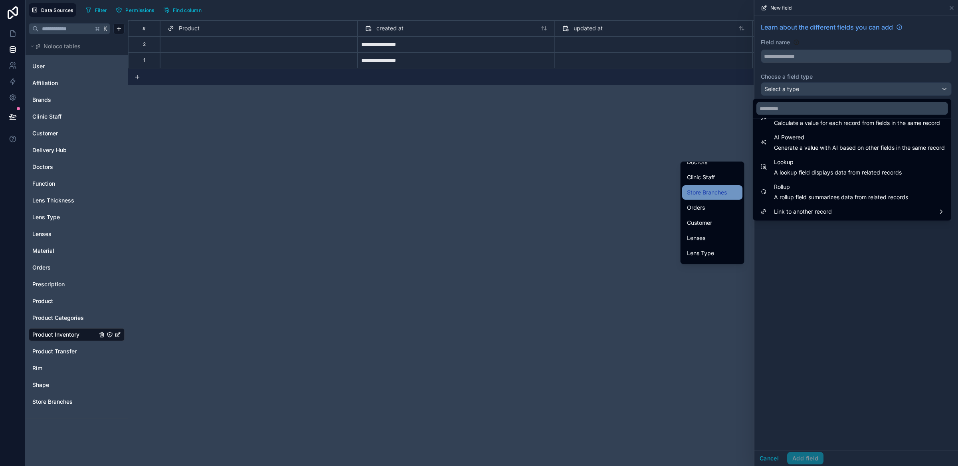
scroll to position [125, 0]
click at [705, 195] on span "Store Branches" at bounding box center [707, 195] width 40 height 10
type input "**********"
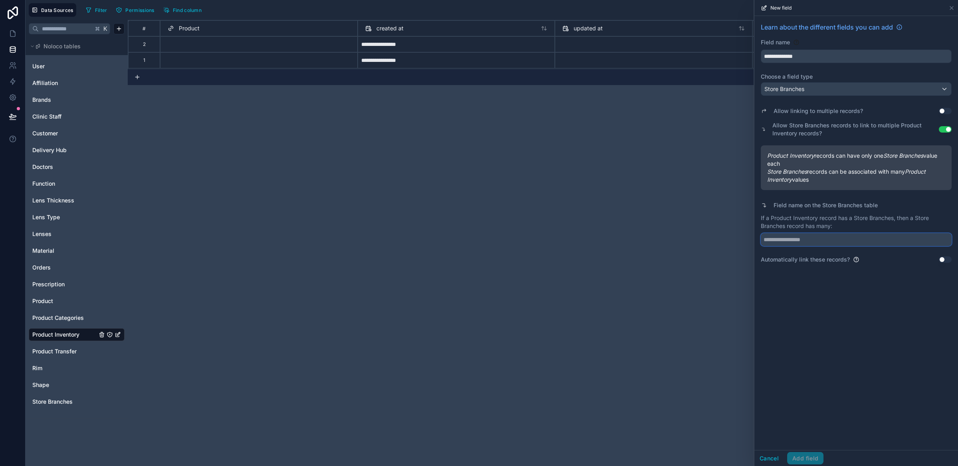
click at [766, 242] on input "text" at bounding box center [856, 239] width 191 height 13
type input "**********"
click at [766, 372] on button "Add field" at bounding box center [805, 458] width 36 height 13
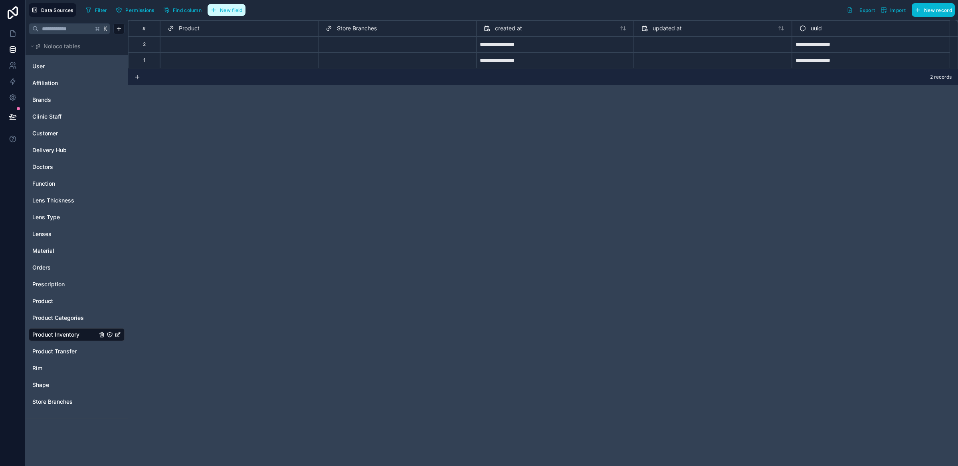
click at [232, 15] on button "New field" at bounding box center [227, 10] width 38 height 12
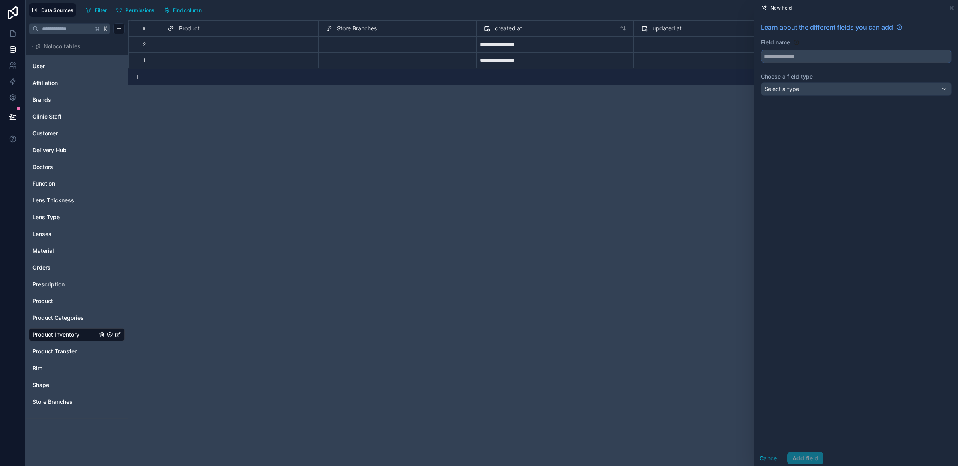
click at [766, 62] on input "text" at bounding box center [856, 56] width 190 height 13
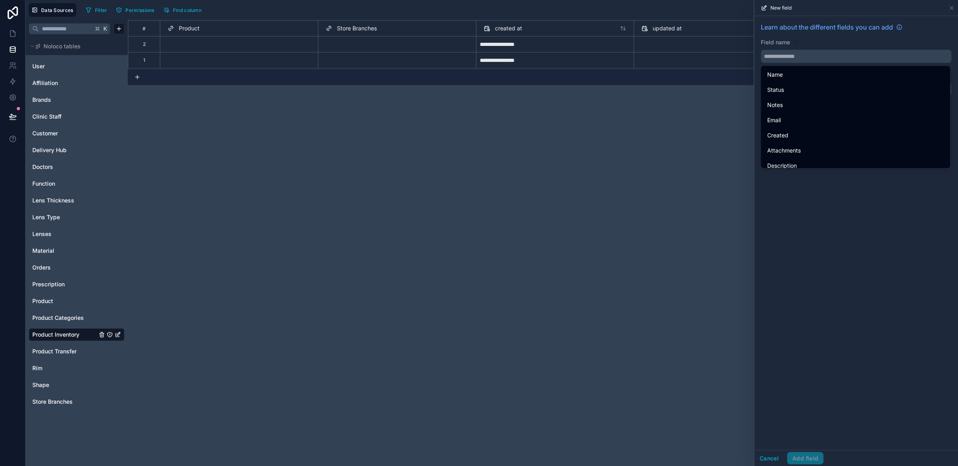
click at [694, 84] on div "2 records" at bounding box center [543, 77] width 830 height 16
click at [709, 142] on div "**********" at bounding box center [543, 243] width 830 height 446
click at [766, 10] on icon at bounding box center [952, 8] width 6 height 6
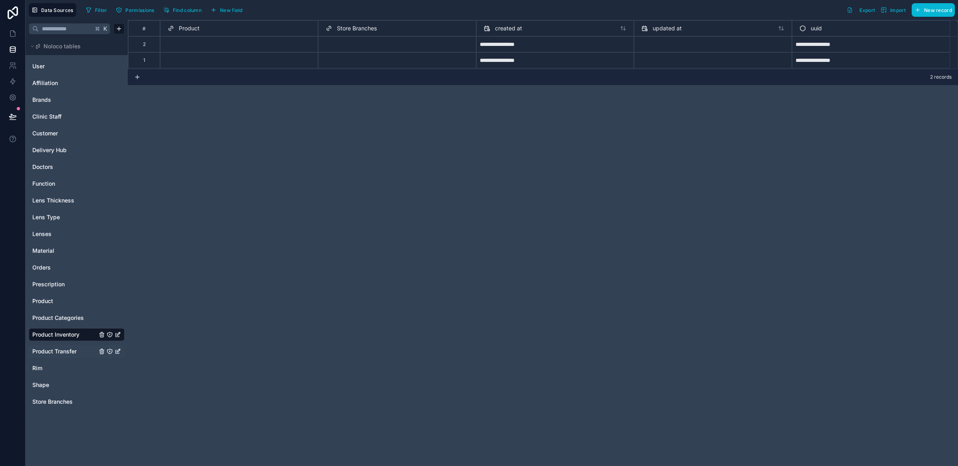
click at [63, 355] on div "Product Transfer" at bounding box center [77, 351] width 96 height 13
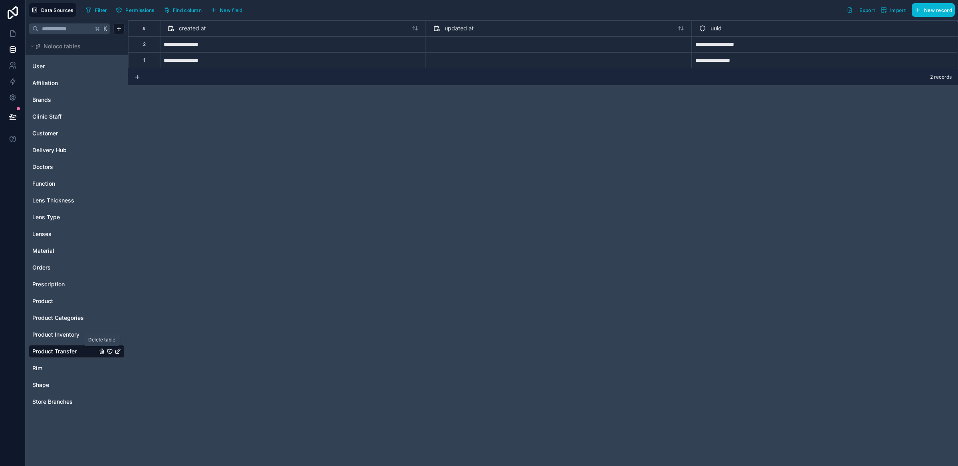
click at [100, 349] on icon "Product Transfer" at bounding box center [102, 351] width 6 height 6
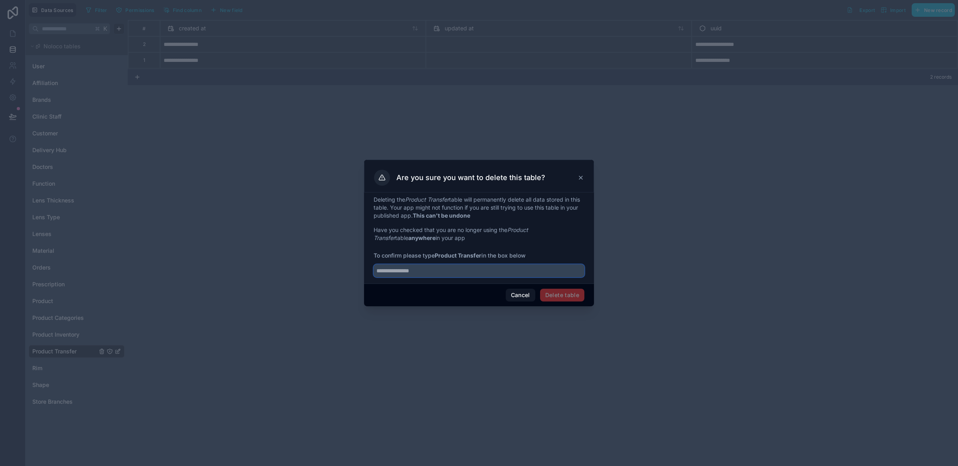
click at [402, 269] on input "text" at bounding box center [479, 270] width 211 height 13
type input "**********"
click at [509, 293] on button "Cancel" at bounding box center [521, 295] width 30 height 13
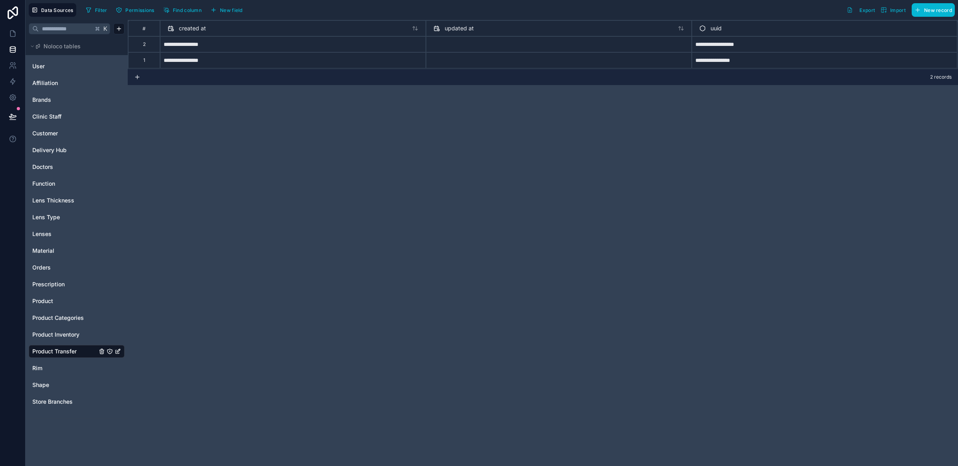
click at [725, 269] on div "**********" at bounding box center [543, 243] width 830 height 446
drag, startPoint x: 570, startPoint y: 210, endPoint x: 458, endPoint y: 143, distance: 130.4
click at [570, 210] on div "**********" at bounding box center [543, 243] width 830 height 446
click at [62, 338] on span "Product Inventory" at bounding box center [55, 335] width 47 height 8
